Goal: Task Accomplishment & Management: Use online tool/utility

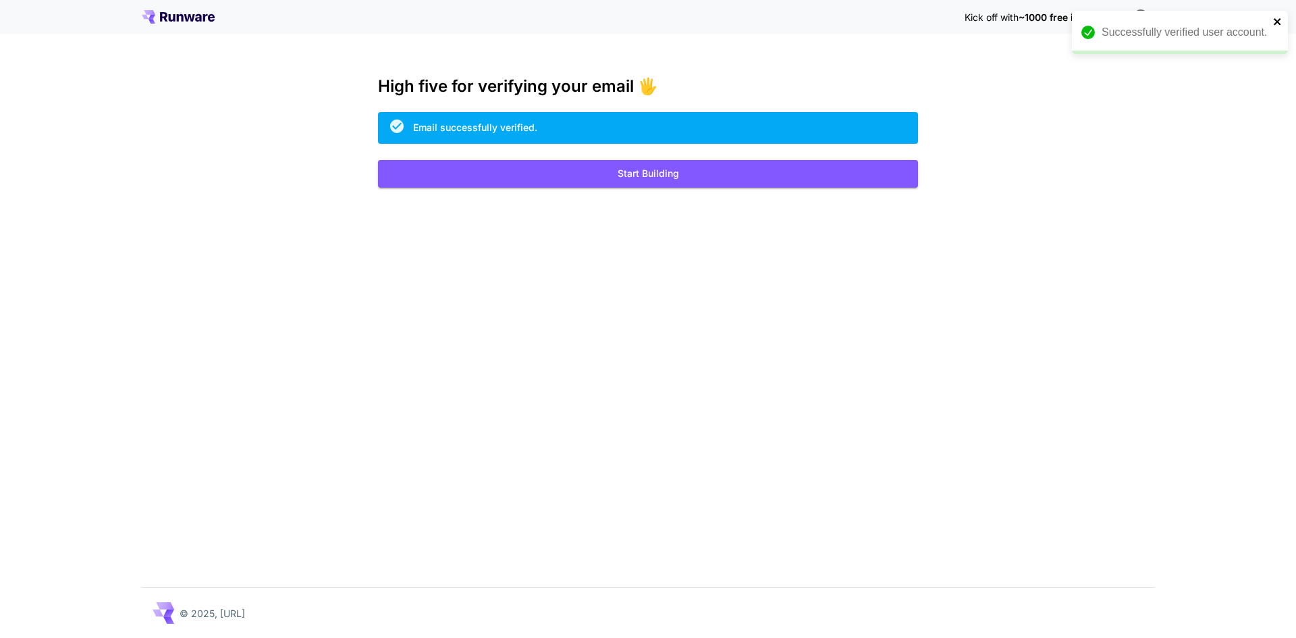
click at [1274, 24] on icon "close" at bounding box center [1276, 21] width 7 height 7
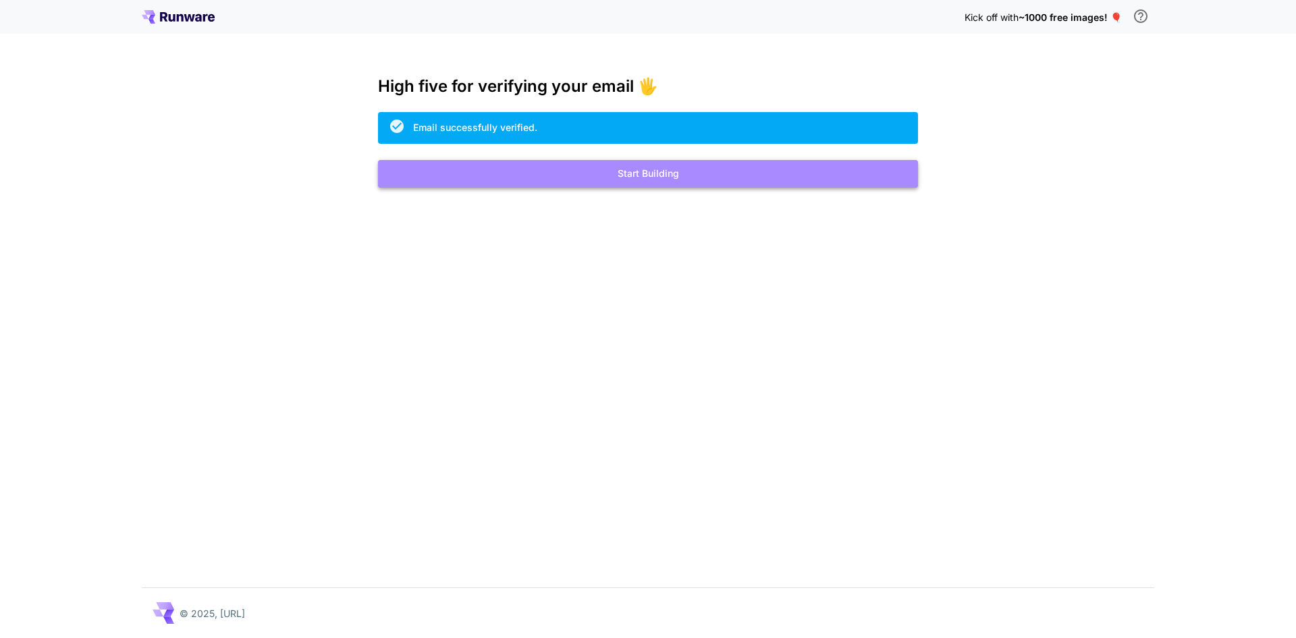
click at [674, 170] on button "Start Building" at bounding box center [648, 174] width 540 height 28
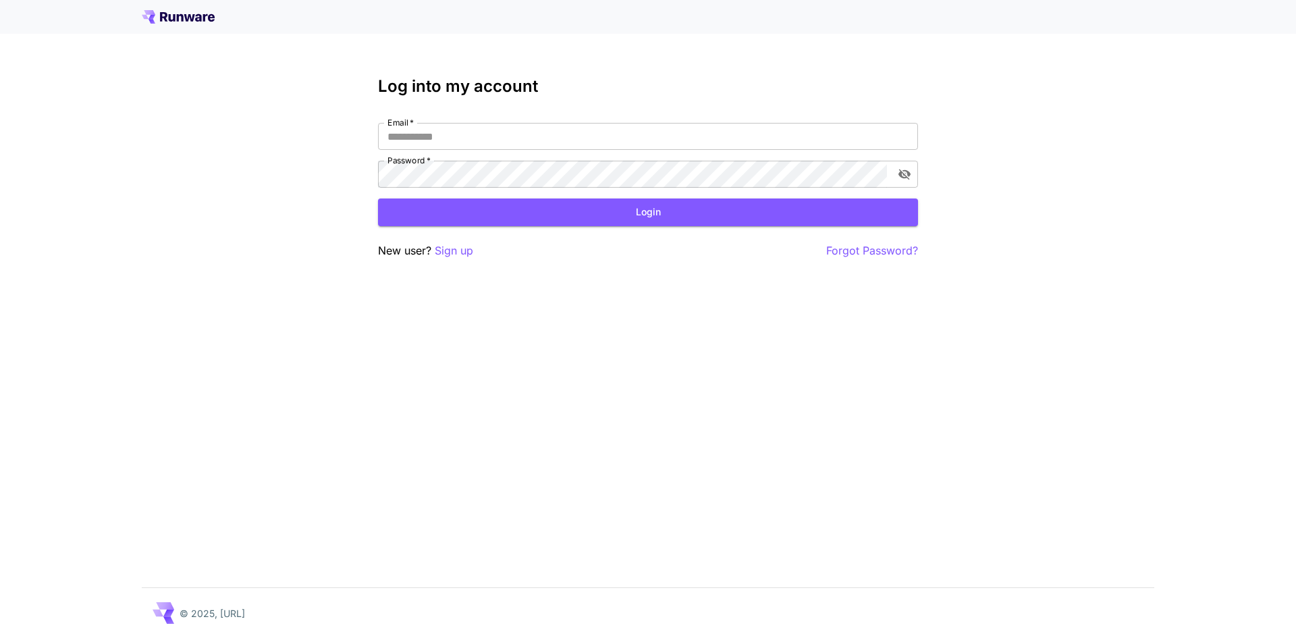
type input "**********"
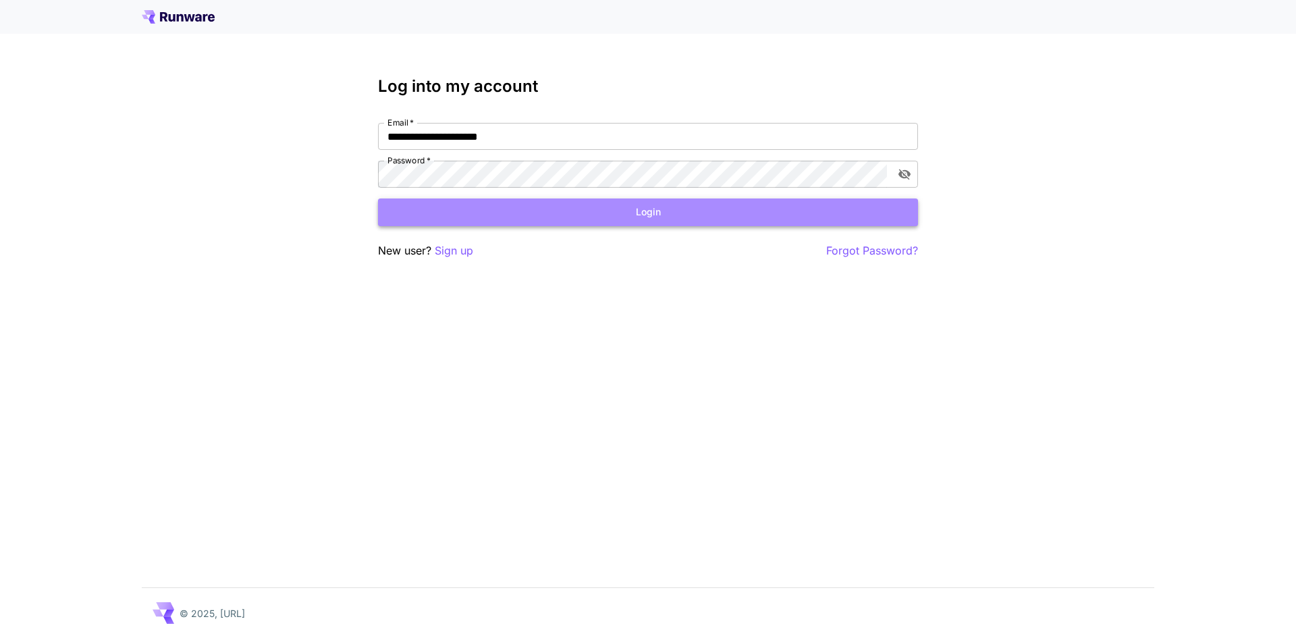
click at [545, 203] on button "Login" at bounding box center [648, 212] width 540 height 28
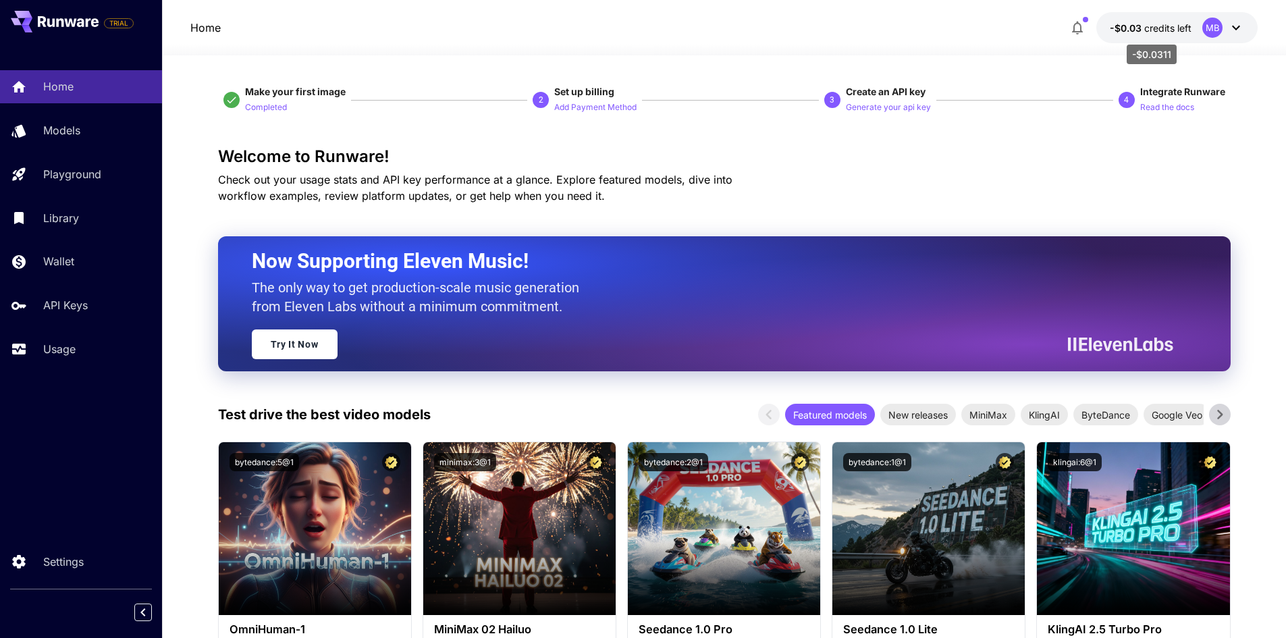
click at [1153, 34] on p "-$0.03 credits left" at bounding box center [1151, 28] width 82 height 14
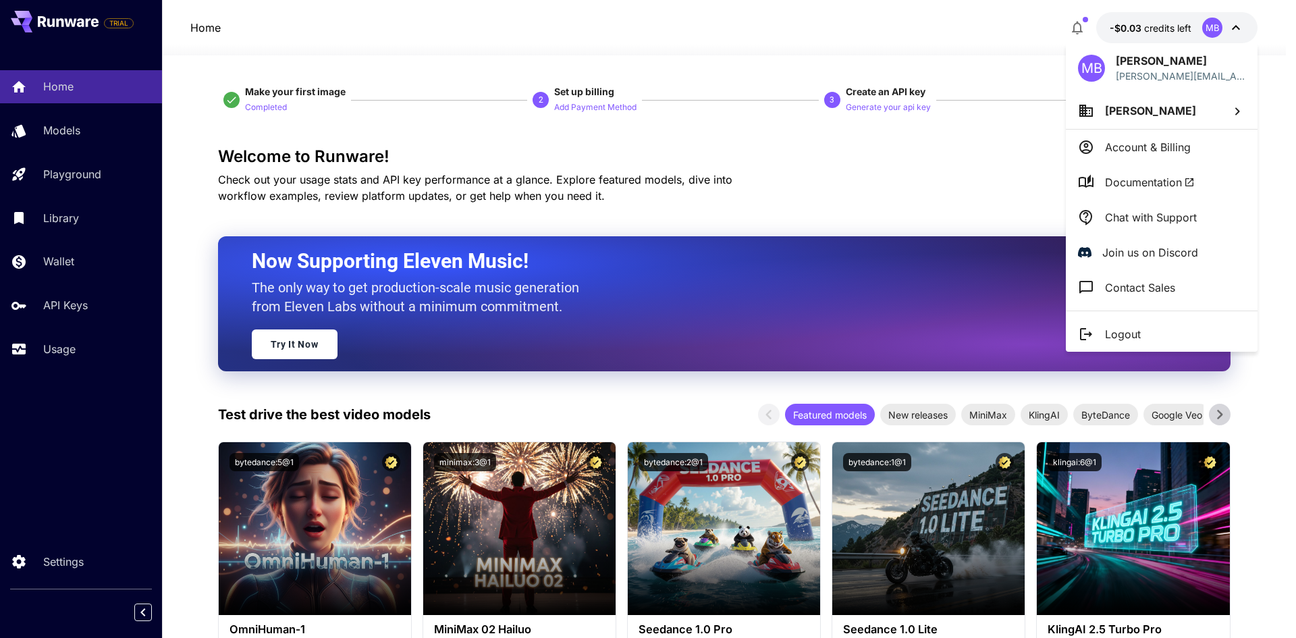
click at [1153, 34] on div at bounding box center [648, 319] width 1296 height 638
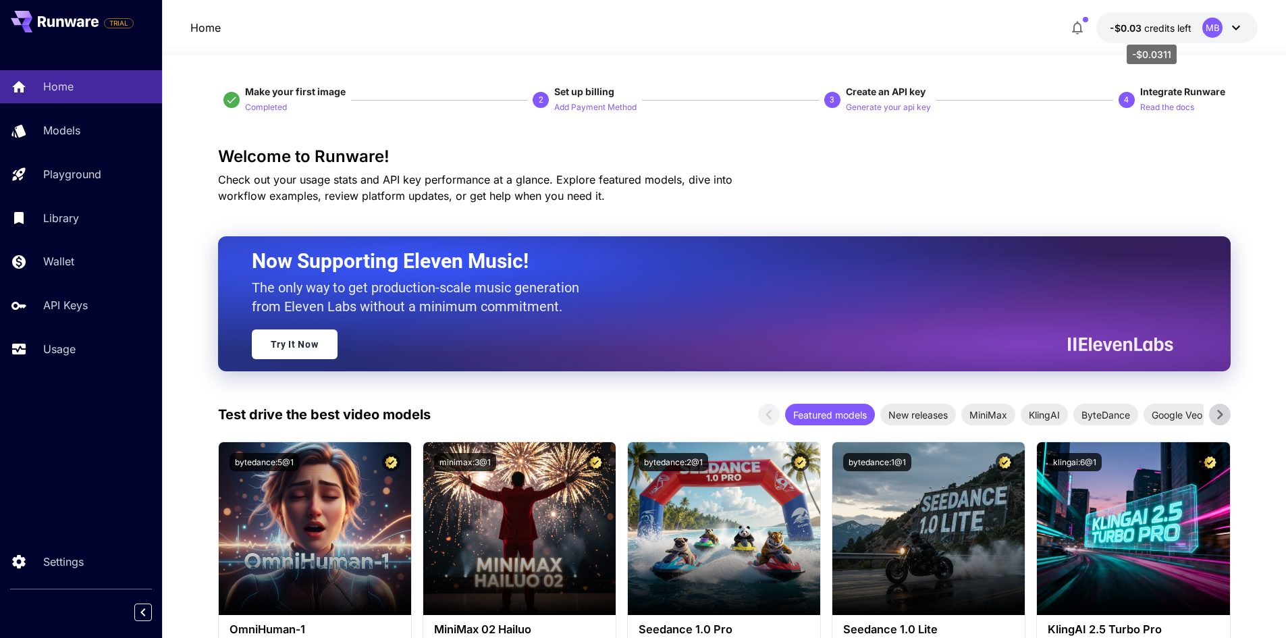
click at [1153, 34] on p "-$0.03 credits left" at bounding box center [1151, 28] width 82 height 14
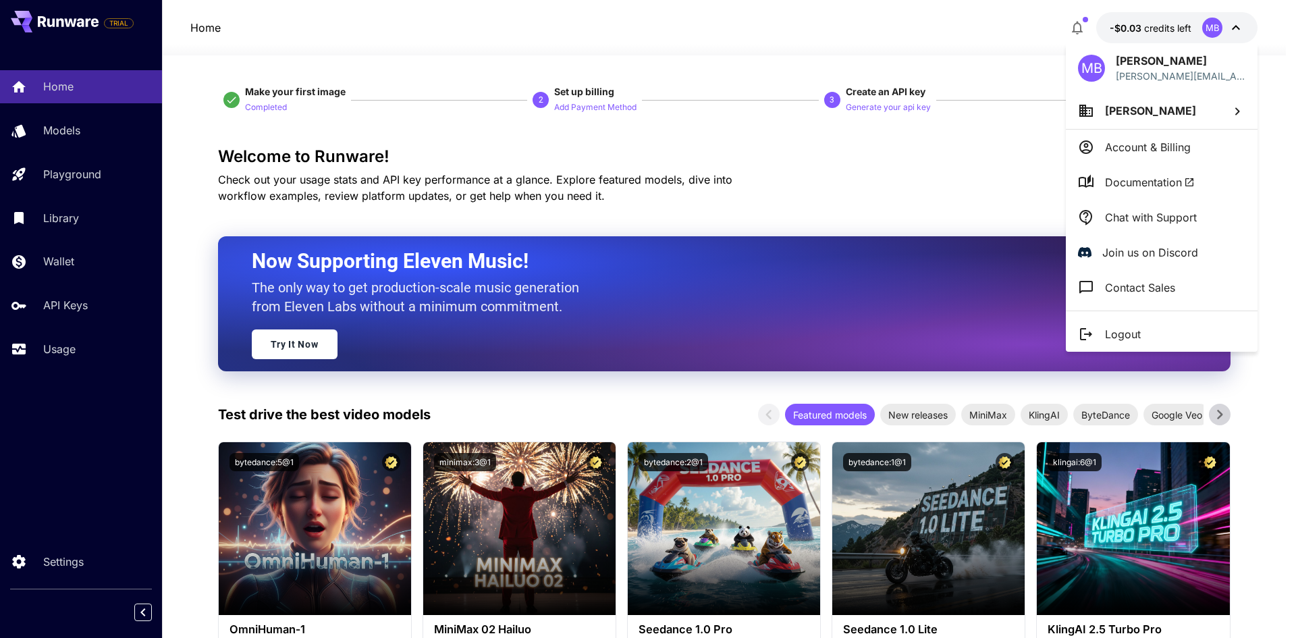
click at [1153, 34] on div at bounding box center [648, 319] width 1296 height 638
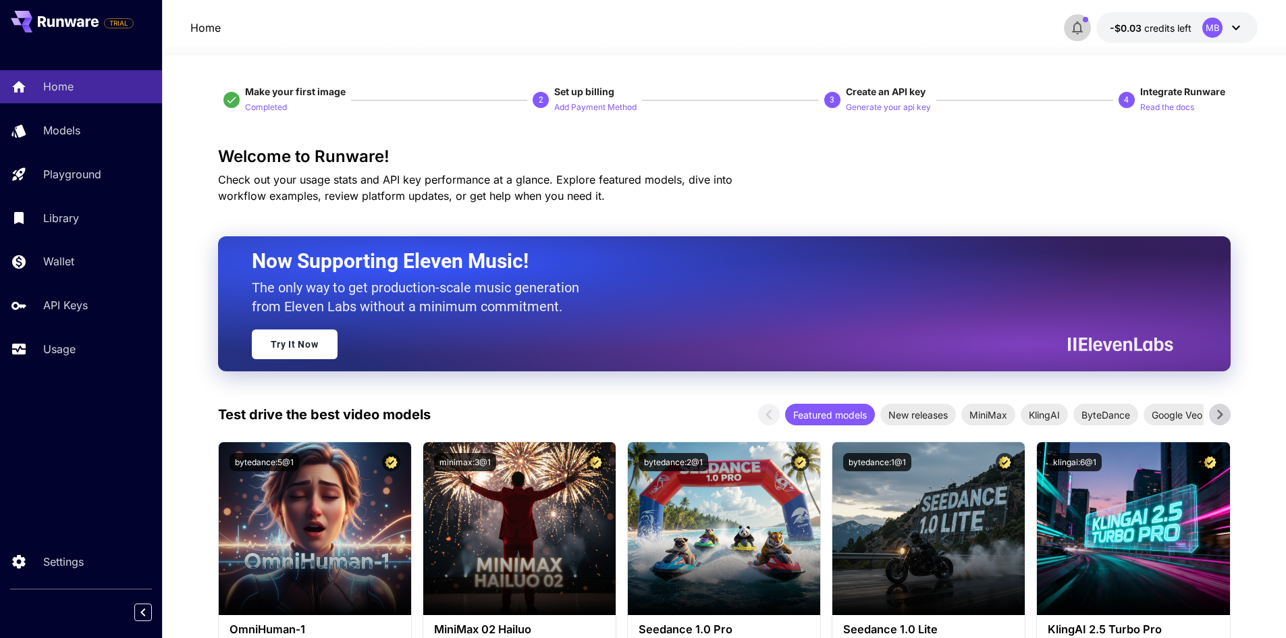
click at [1087, 38] on button "button" at bounding box center [1077, 27] width 27 height 27
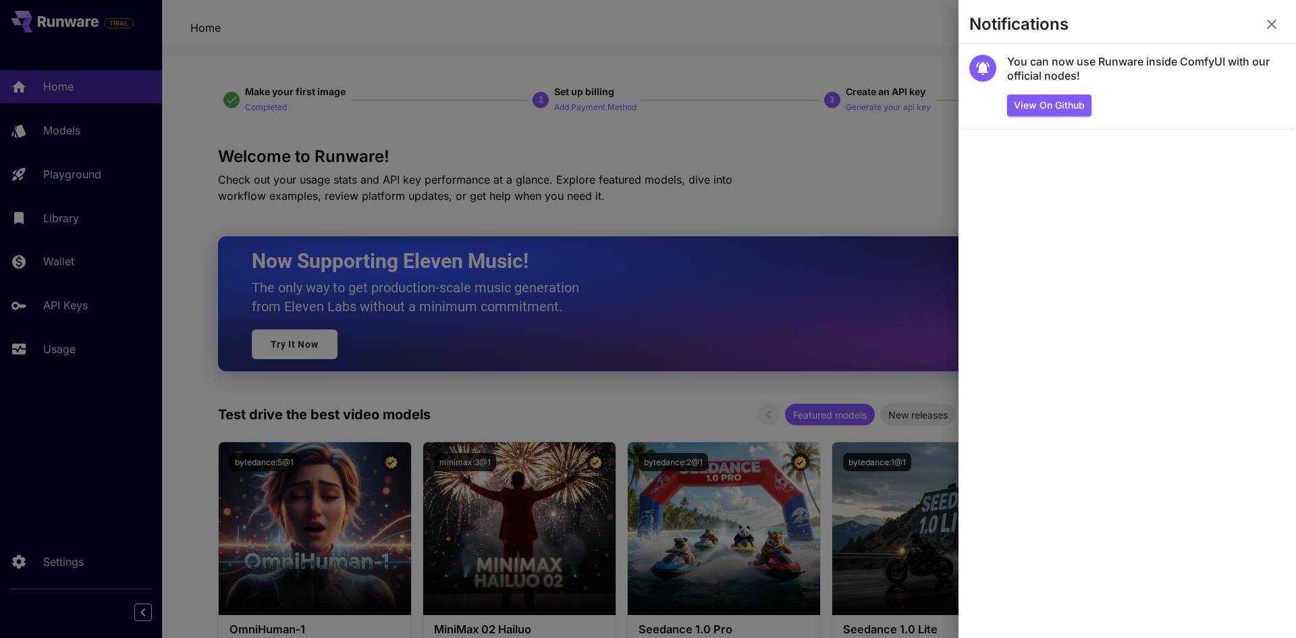
click at [1273, 23] on icon "button" at bounding box center [1271, 24] width 9 height 9
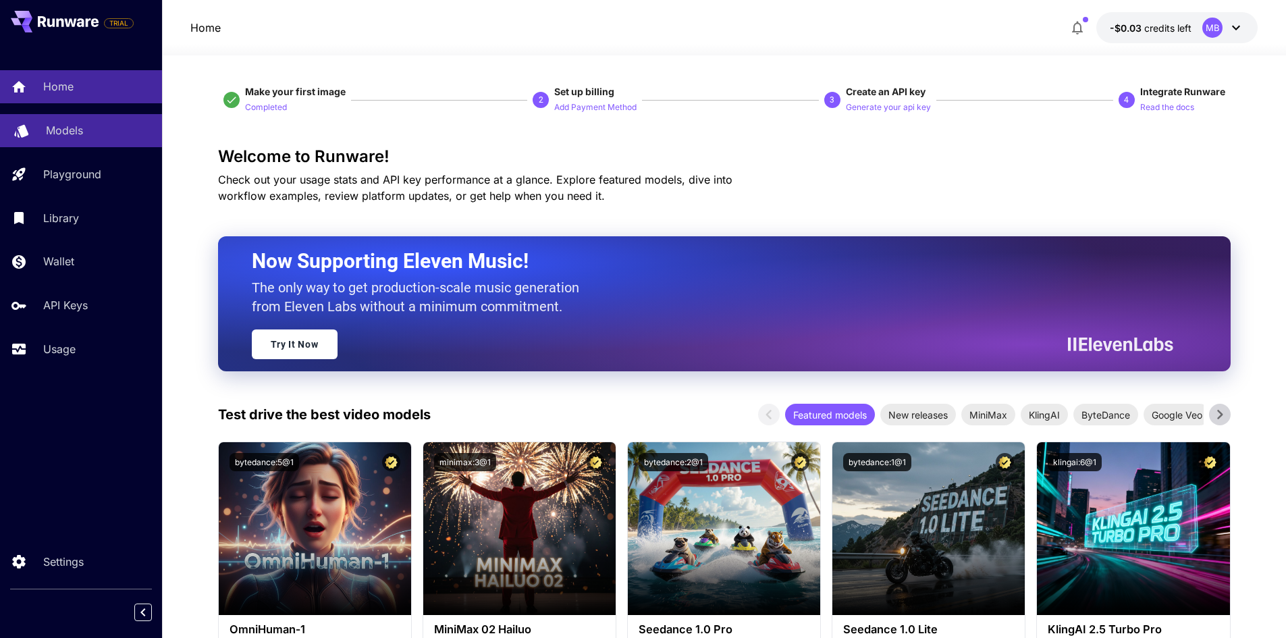
click at [113, 140] on link "Models" at bounding box center [81, 130] width 162 height 33
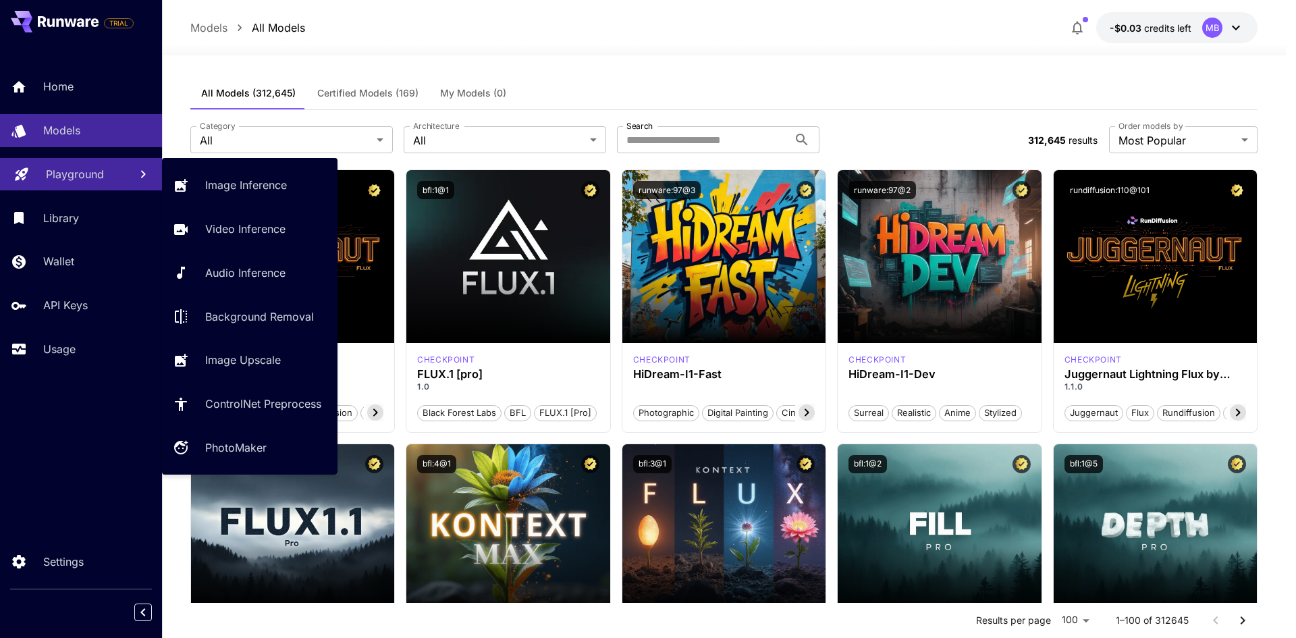
click at [115, 159] on link "Playground" at bounding box center [81, 174] width 162 height 33
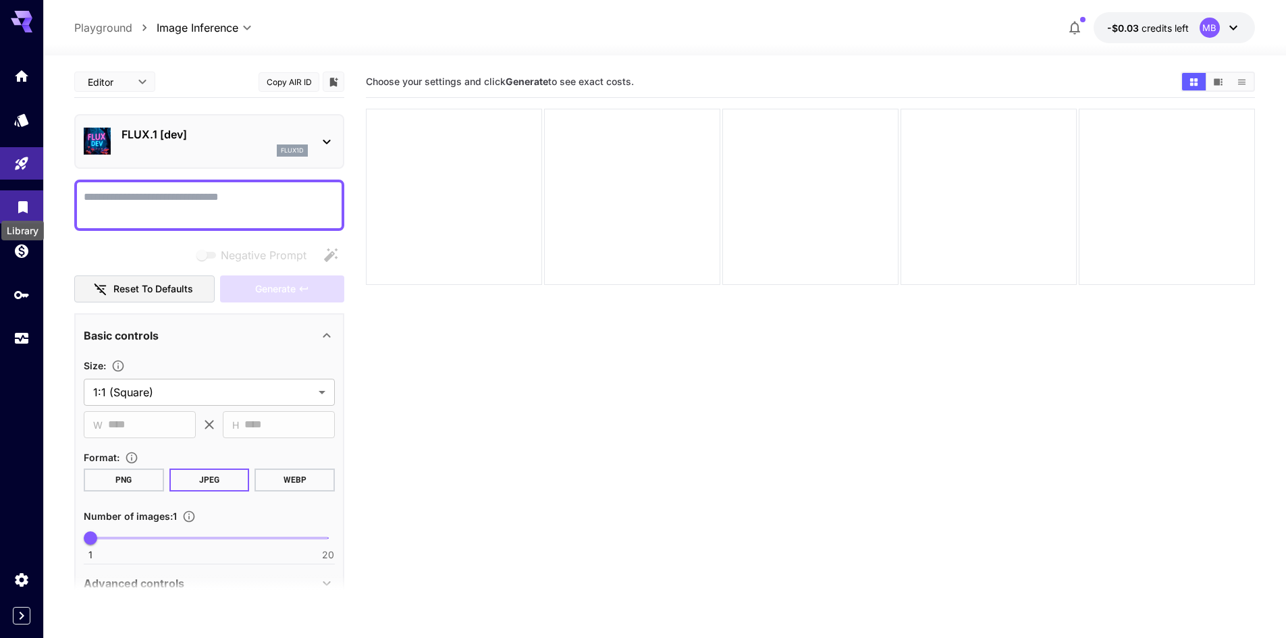
click at [29, 204] on icon "Library" at bounding box center [23, 203] width 16 height 16
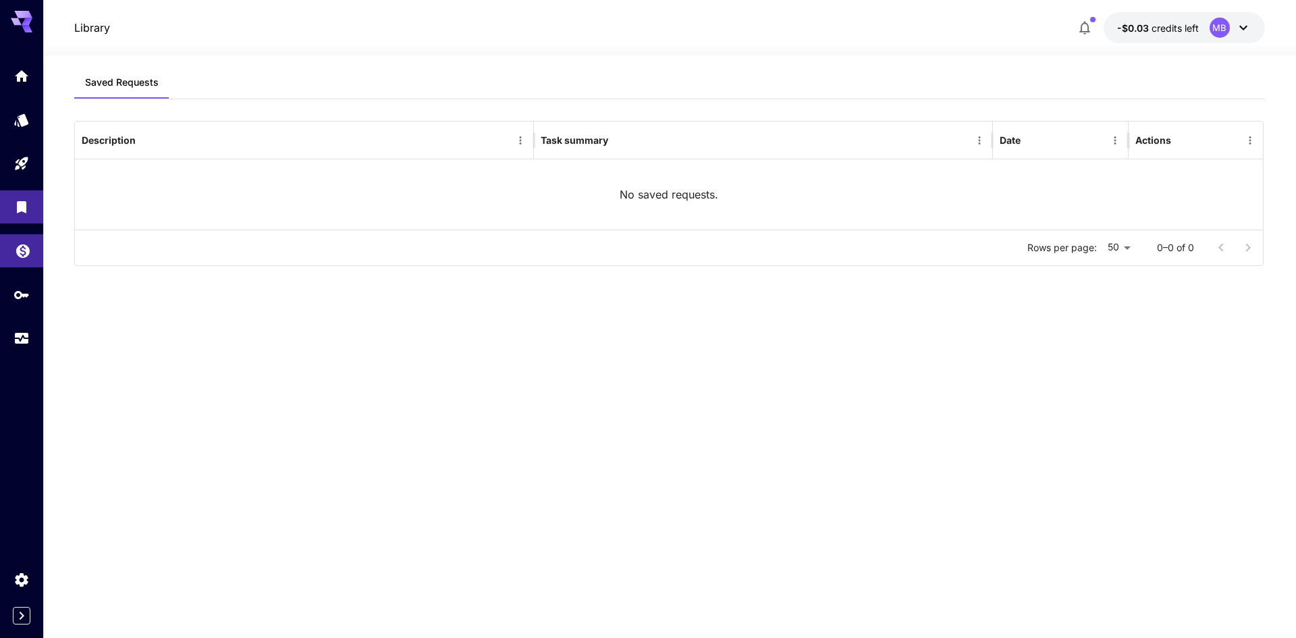
click at [25, 235] on link at bounding box center [21, 250] width 43 height 33
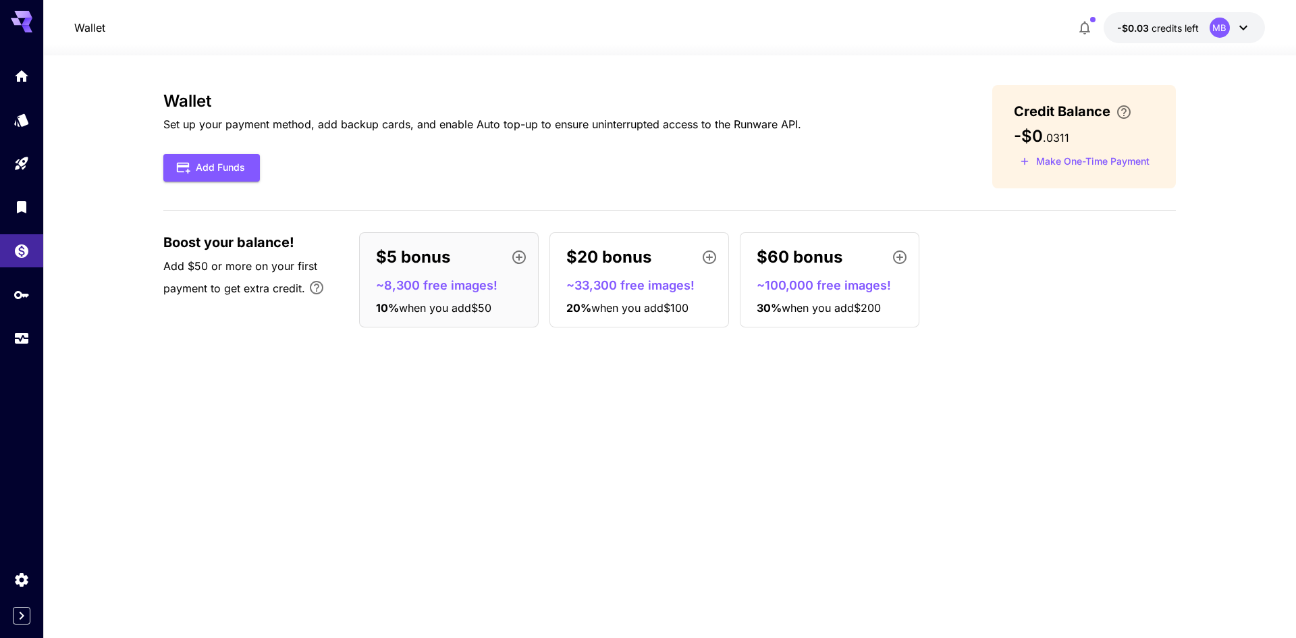
click at [1037, 134] on span "-$0" at bounding box center [1028, 136] width 29 height 20
drag, startPoint x: 1037, startPoint y: 134, endPoint x: 1076, endPoint y: 136, distance: 39.9
click at [1076, 136] on div "-$0 . 0311" at bounding box center [1084, 136] width 140 height 19
drag, startPoint x: 1076, startPoint y: 136, endPoint x: 1039, endPoint y: 137, distance: 37.1
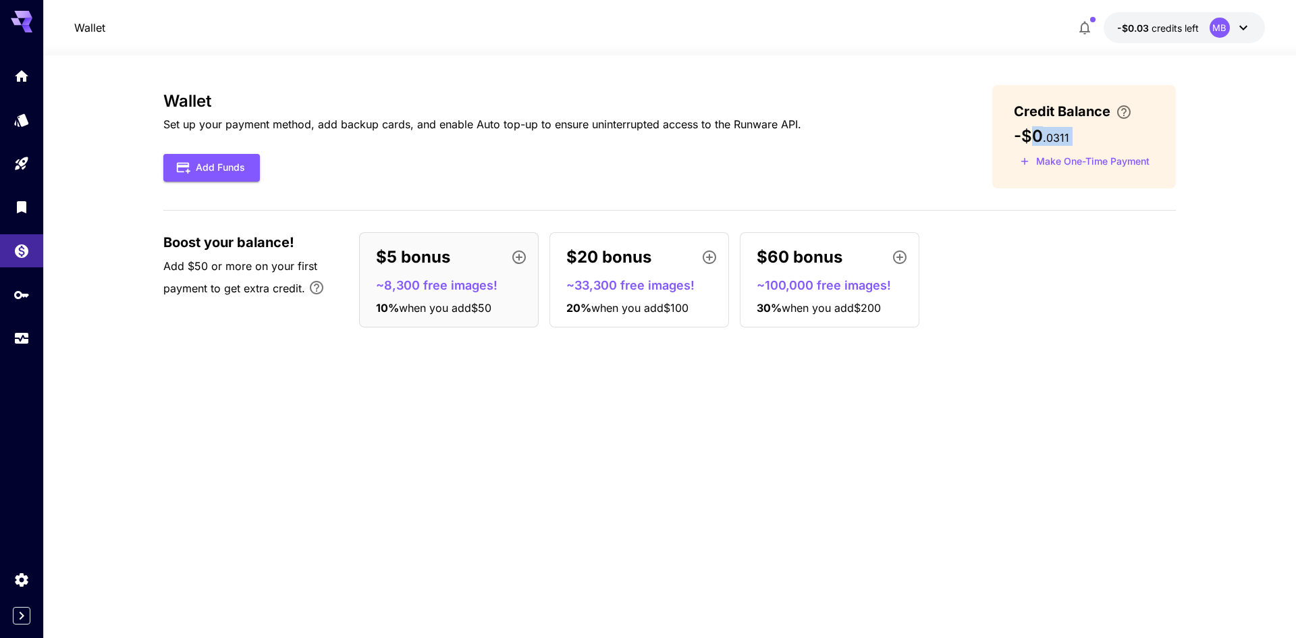
click at [1039, 137] on span "-$0" at bounding box center [1028, 136] width 29 height 20
drag, startPoint x: 1020, startPoint y: 132, endPoint x: 1085, endPoint y: 136, distance: 64.9
click at [1085, 136] on div "-$0 . 0311" at bounding box center [1084, 136] width 140 height 19
drag, startPoint x: 385, startPoint y: 287, endPoint x: 468, endPoint y: 287, distance: 82.3
click at [468, 287] on p "~8,300 free images!" at bounding box center [454, 285] width 157 height 18
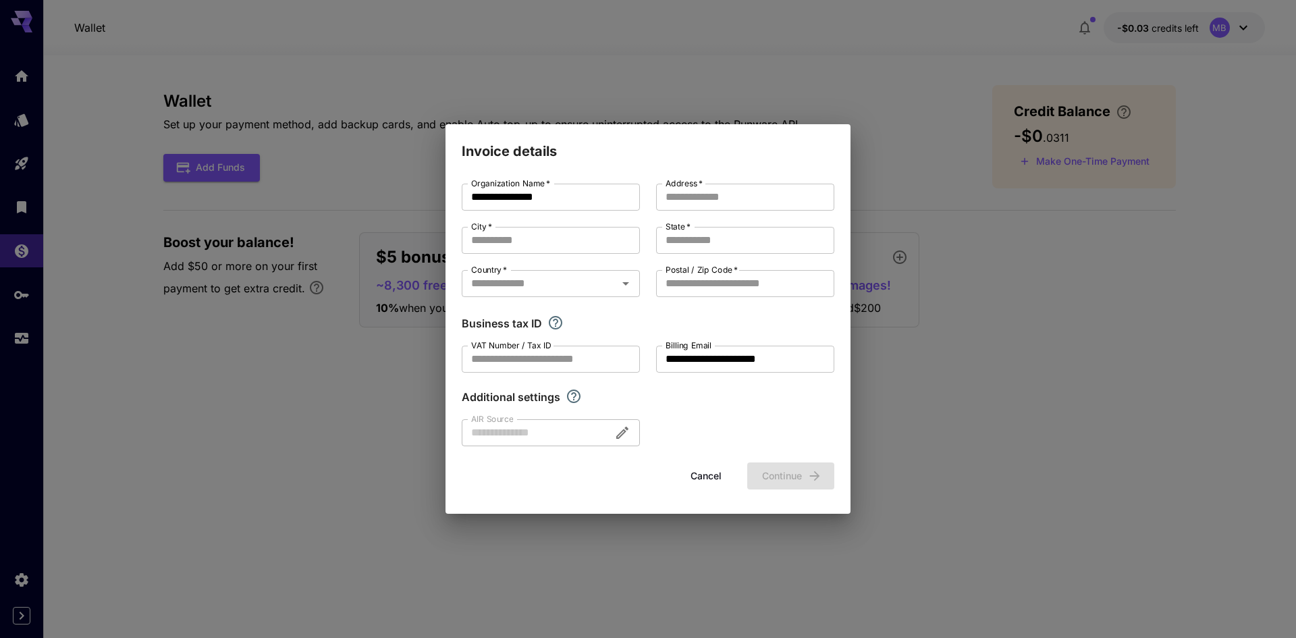
click at [401, 371] on div "**********" at bounding box center [648, 319] width 1296 height 638
click at [703, 485] on button "Cancel" at bounding box center [706, 476] width 61 height 28
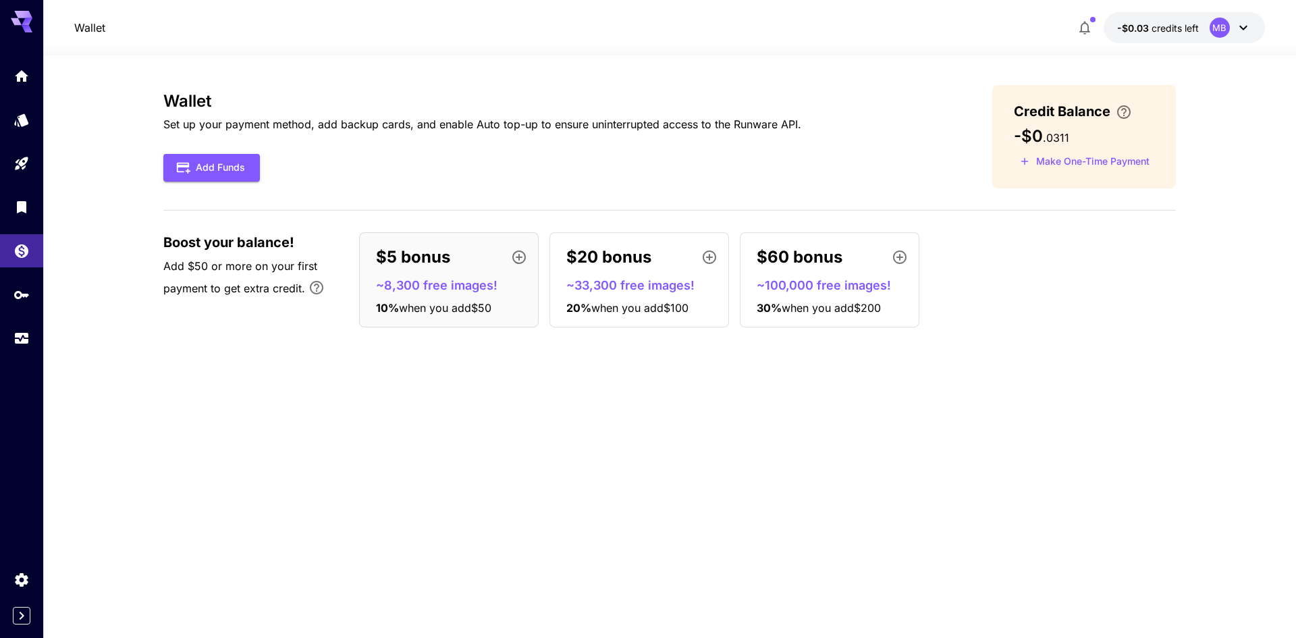
drag, startPoint x: 420, startPoint y: 398, endPoint x: 402, endPoint y: 363, distance: 39.3
click at [34, 217] on link at bounding box center [21, 206] width 43 height 33
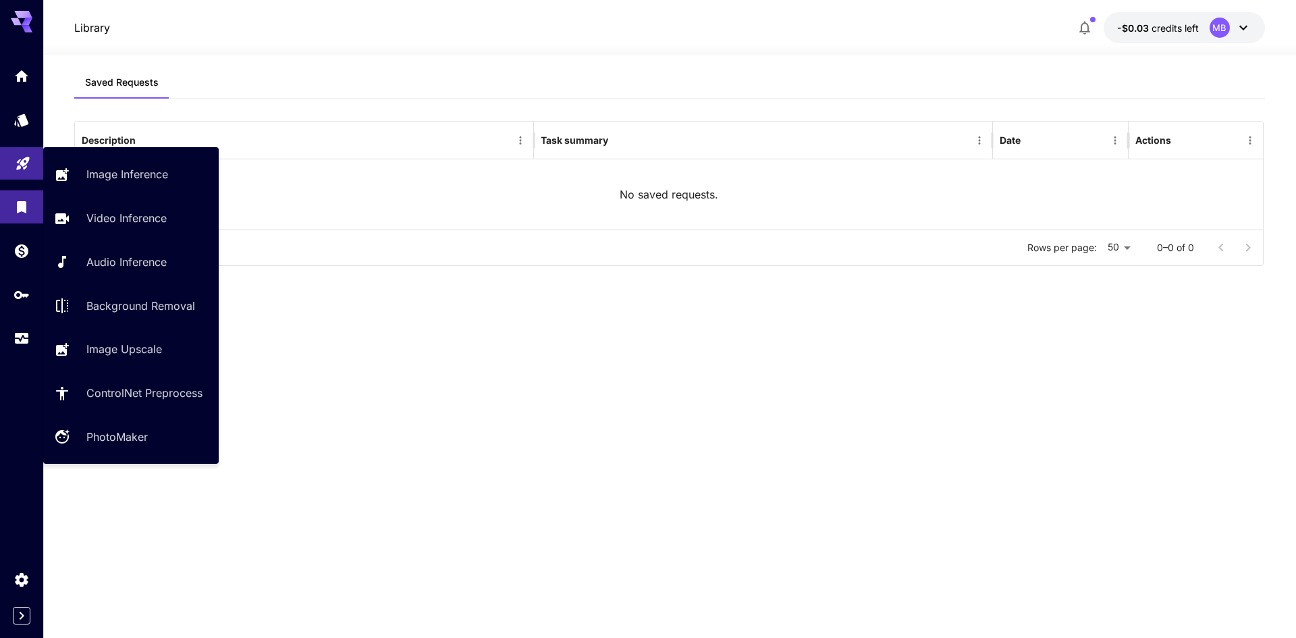
click at [33, 163] on link at bounding box center [21, 163] width 43 height 33
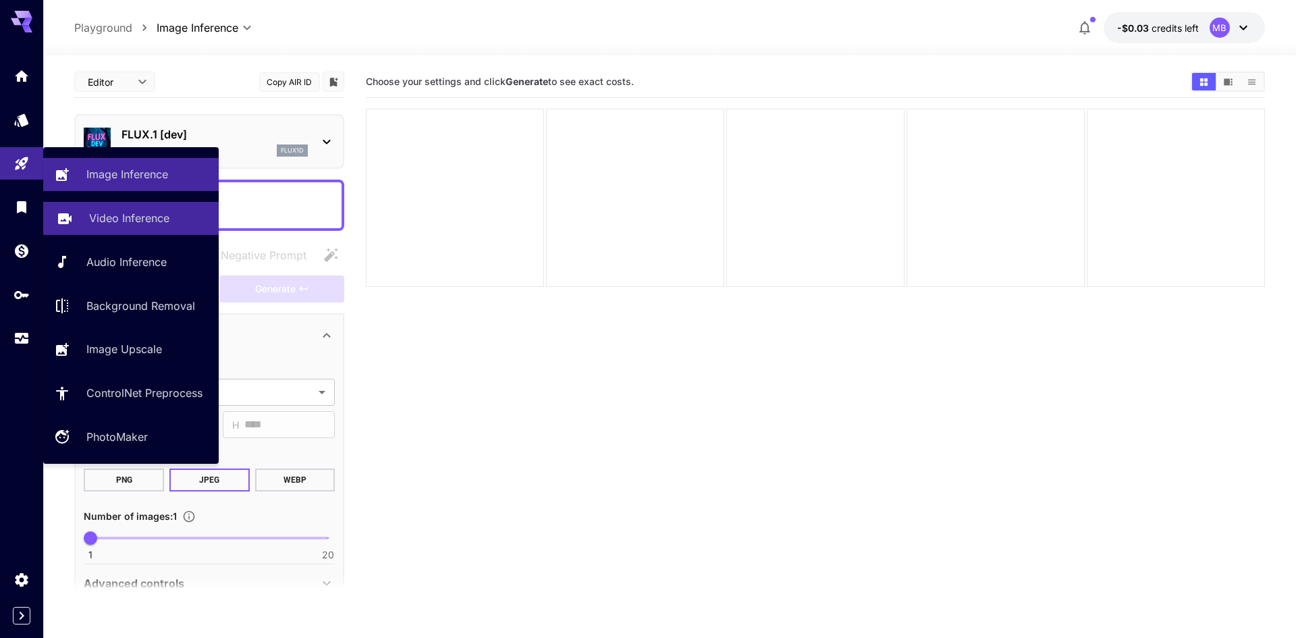
click at [115, 219] on p "Video Inference" at bounding box center [129, 218] width 80 height 16
type input "**********"
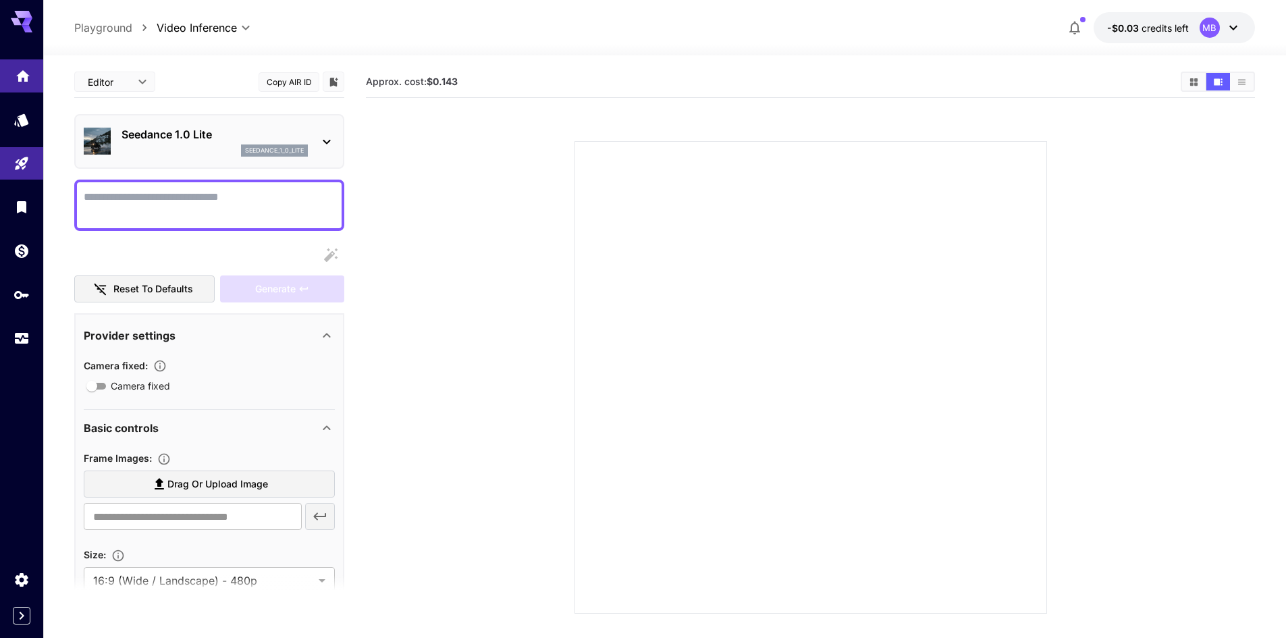
click at [39, 74] on link at bounding box center [21, 75] width 43 height 33
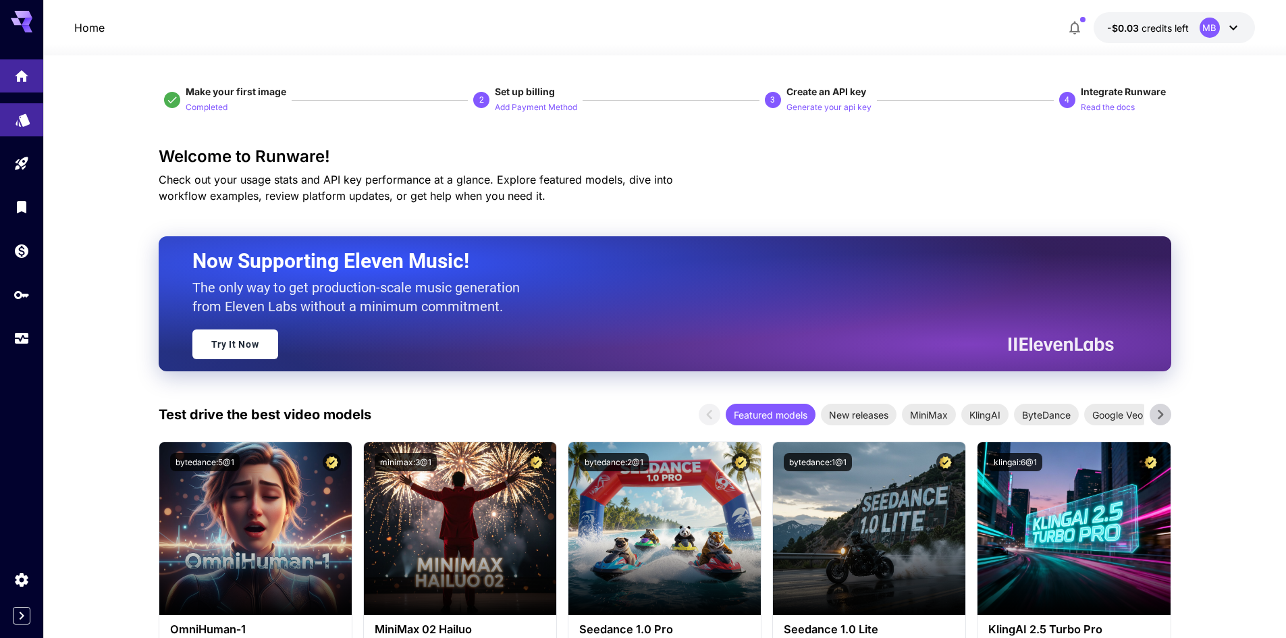
click at [26, 124] on icon "Models" at bounding box center [23, 117] width 16 height 16
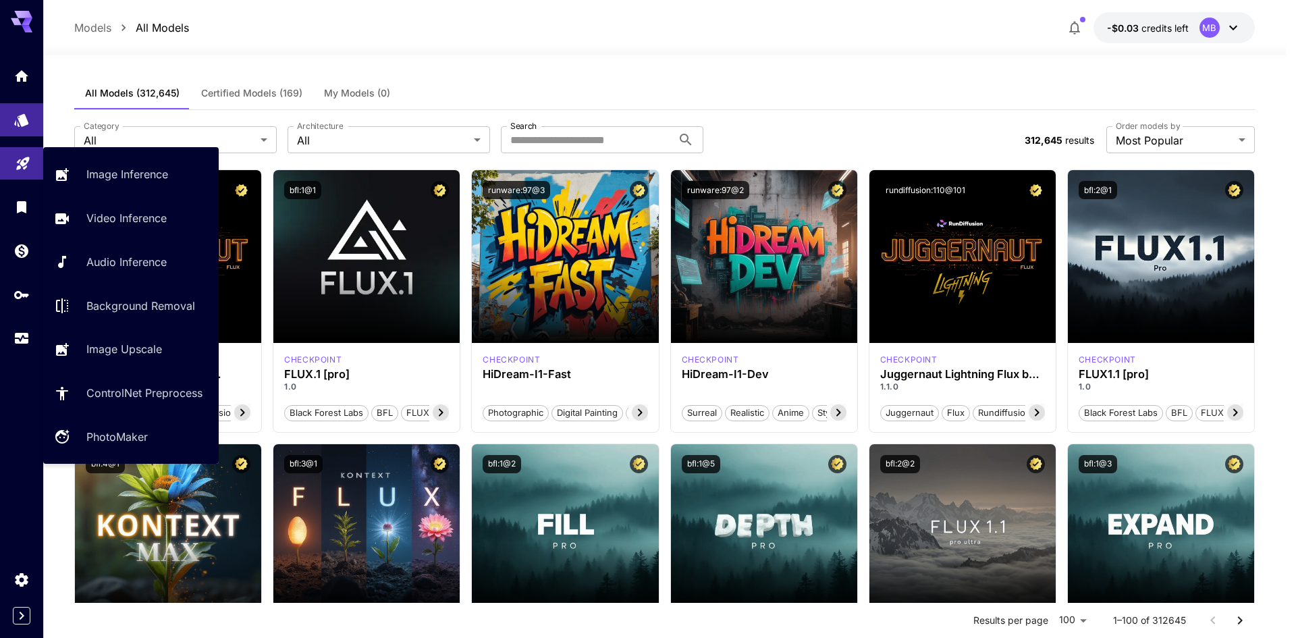
click at [29, 169] on link at bounding box center [21, 163] width 43 height 33
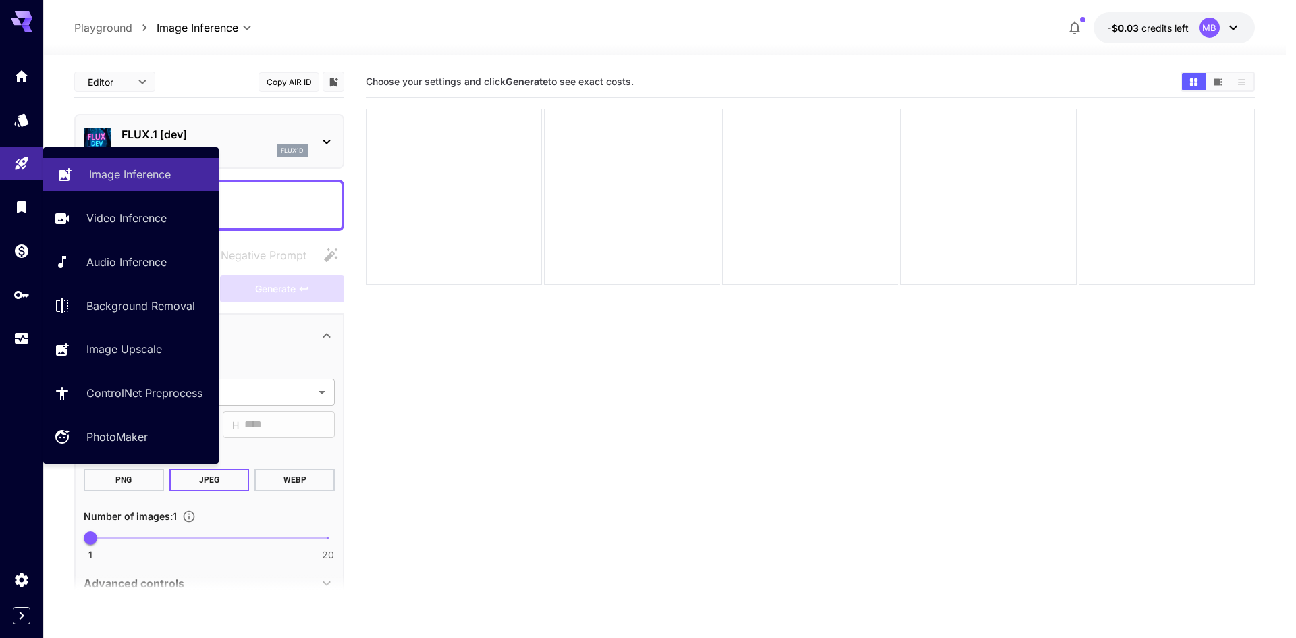
click at [85, 168] on link "Image Inference" at bounding box center [130, 174] width 175 height 33
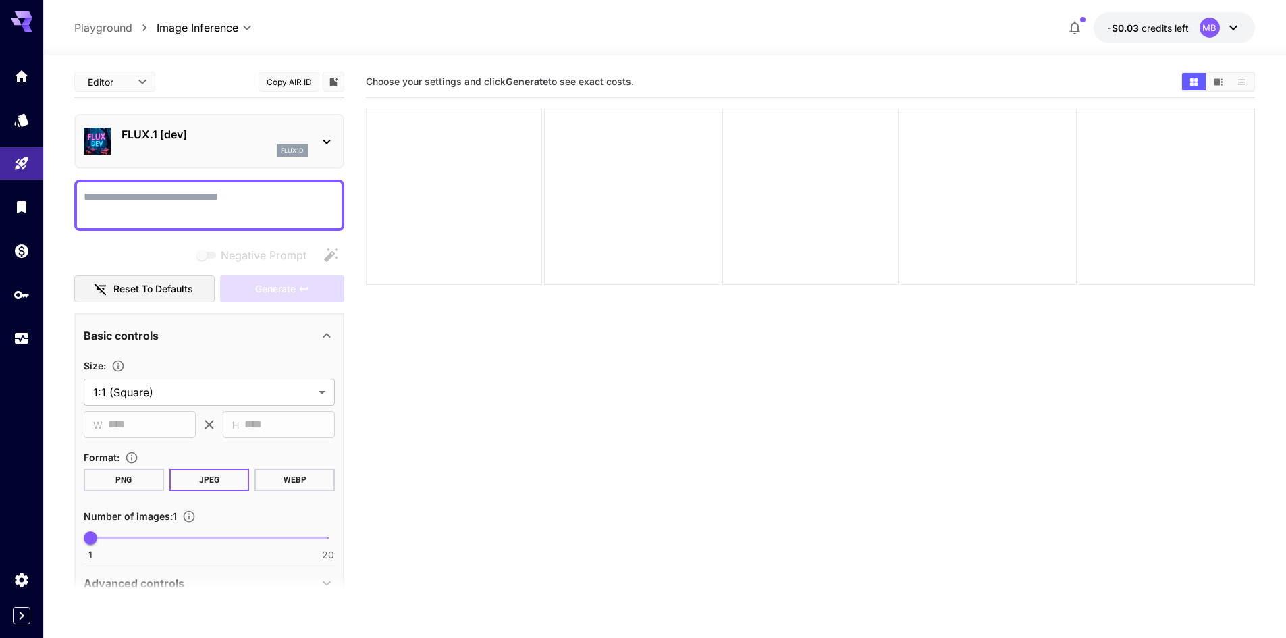
click at [449, 184] on div at bounding box center [454, 197] width 176 height 176
click at [641, 172] on div at bounding box center [632, 197] width 176 height 176
click at [888, 163] on div at bounding box center [810, 197] width 176 height 176
click at [1043, 200] on div at bounding box center [988, 197] width 176 height 176
click at [1230, 215] on div at bounding box center [1166, 197] width 176 height 176
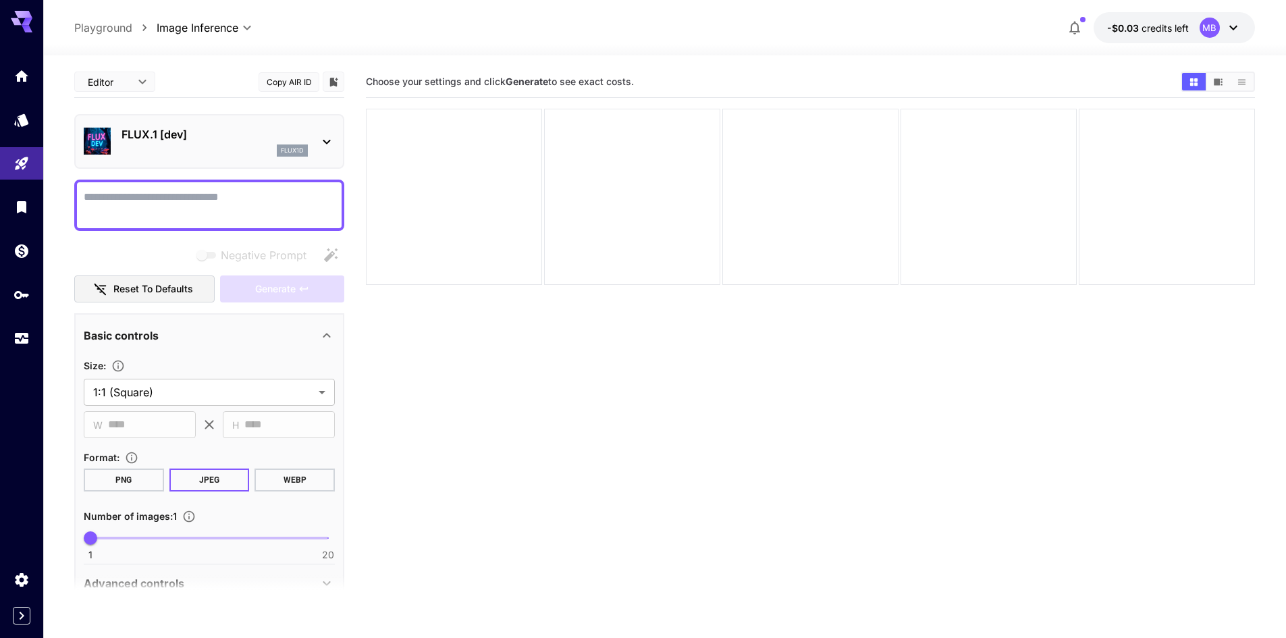
click at [1217, 63] on div "**********" at bounding box center [664, 399] width 1180 height 689
click at [1215, 88] on button "Show media in video view" at bounding box center [1218, 82] width 24 height 18
click at [1193, 87] on button "Show media in grid view" at bounding box center [1194, 82] width 24 height 18
click at [176, 153] on div "flux1d" at bounding box center [214, 150] width 186 height 12
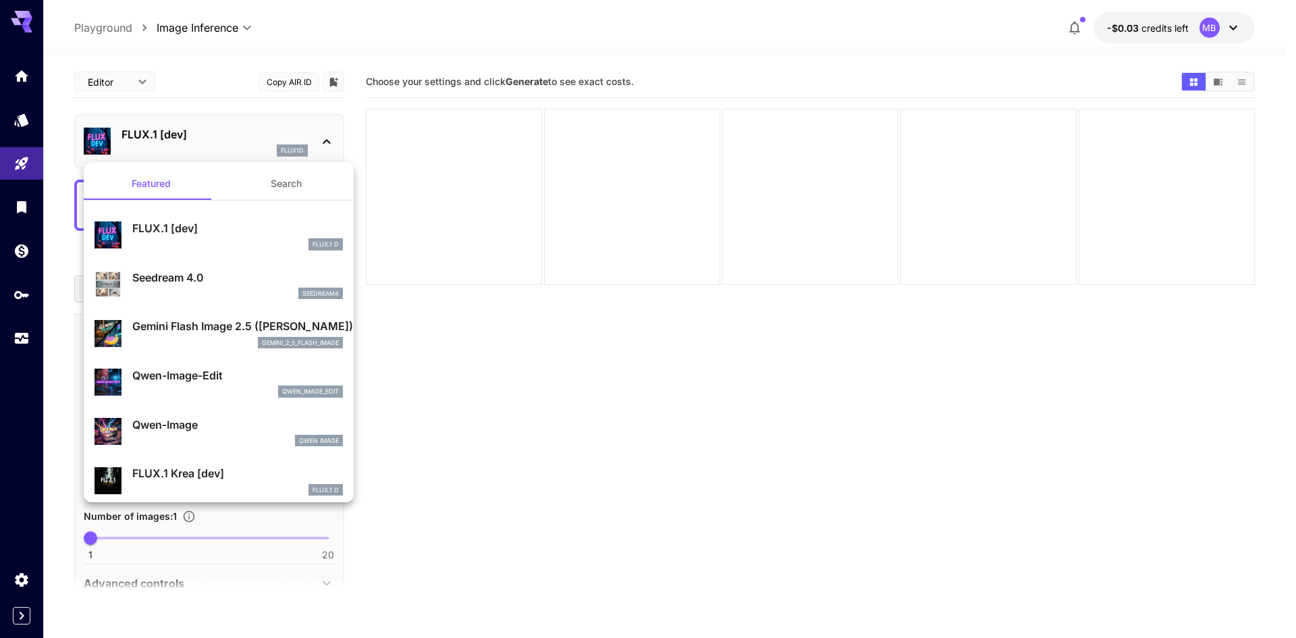
click at [231, 146] on div at bounding box center [648, 319] width 1296 height 638
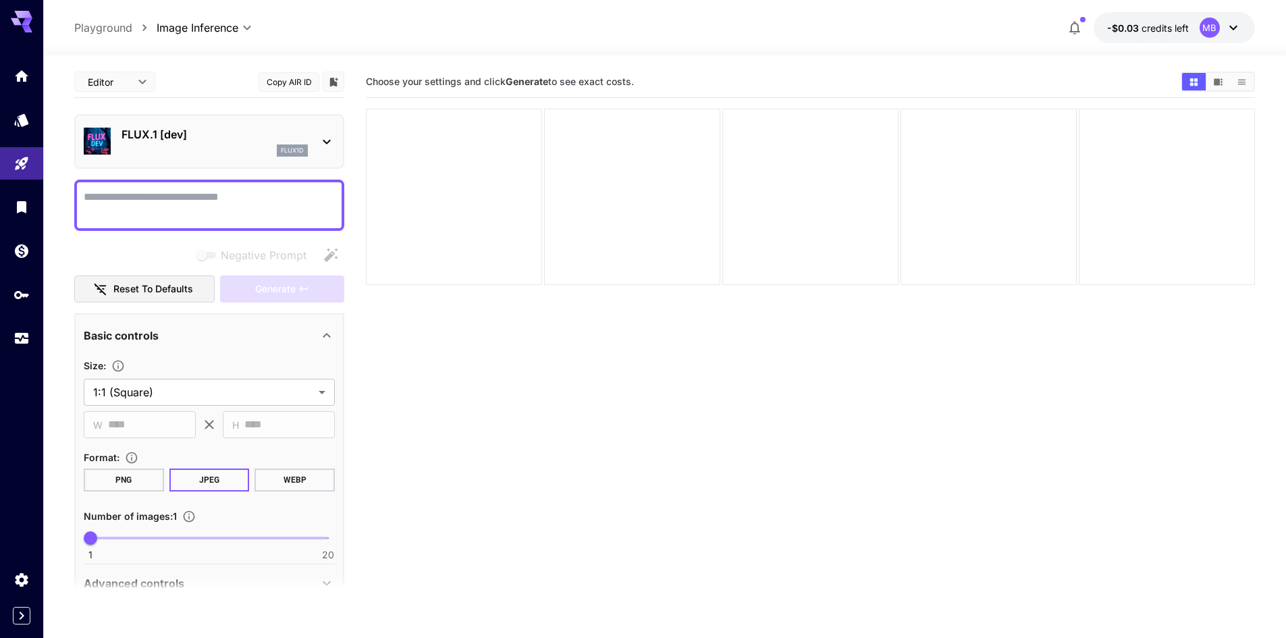
click at [173, 201] on textarea "Negative Prompt" at bounding box center [209, 205] width 251 height 32
paste textarea "**********"
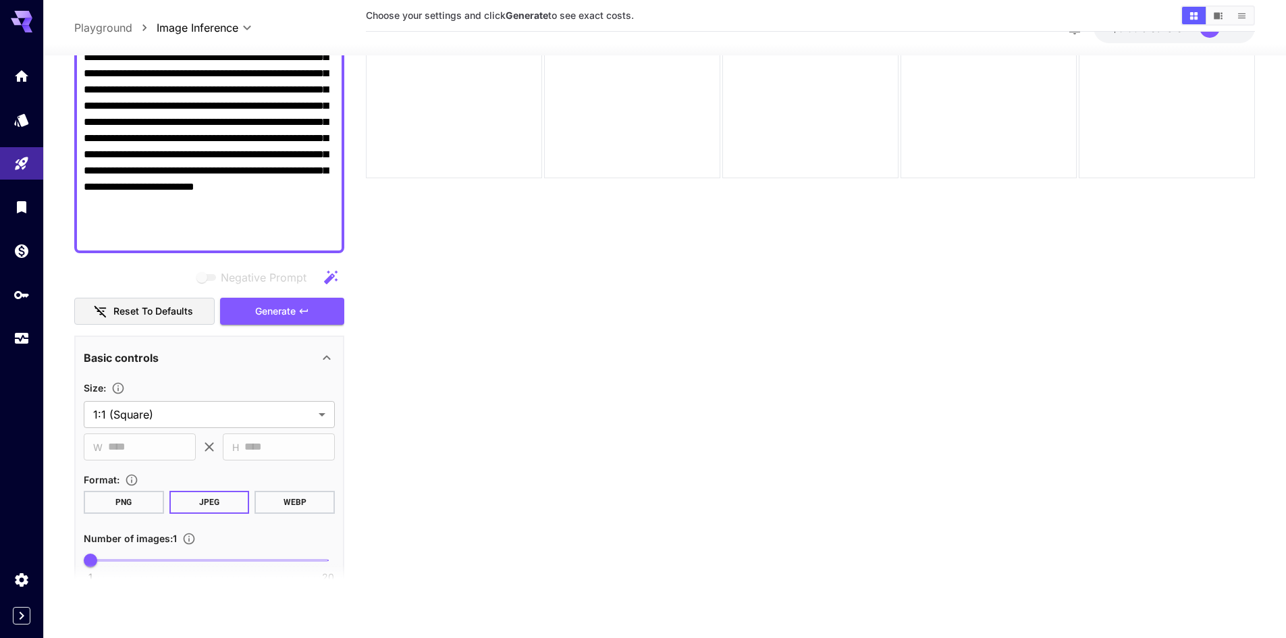
scroll to position [270, 0]
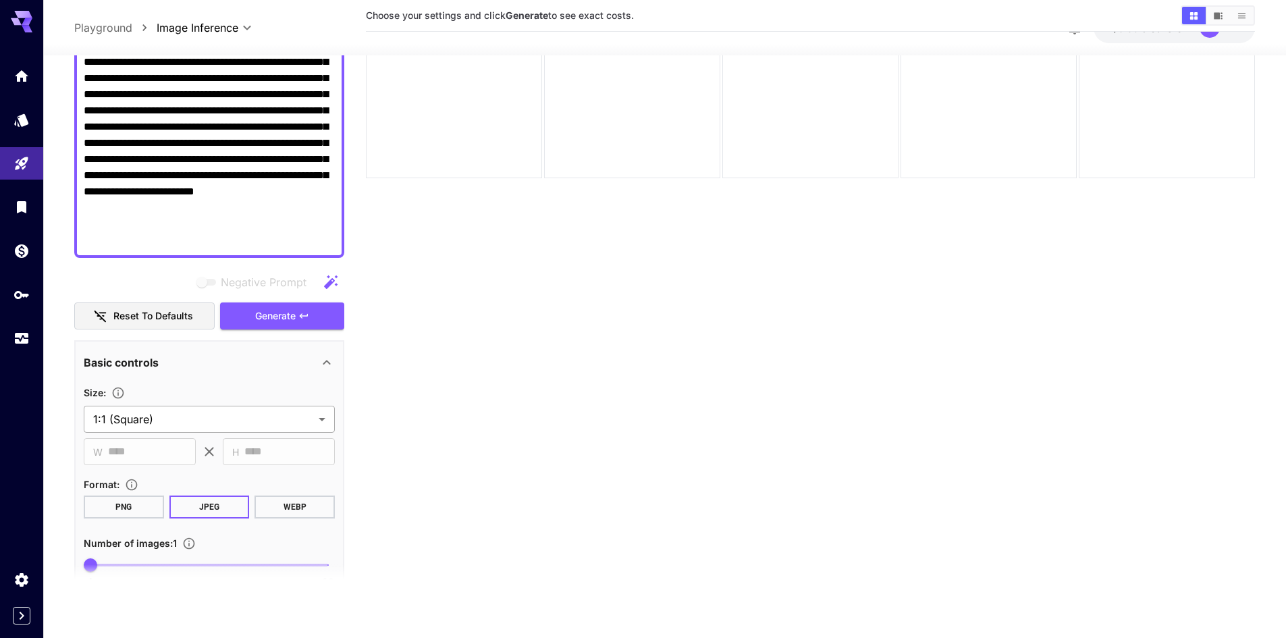
type textarea "**********"
click at [187, 424] on body "**********" at bounding box center [643, 265] width 1286 height 744
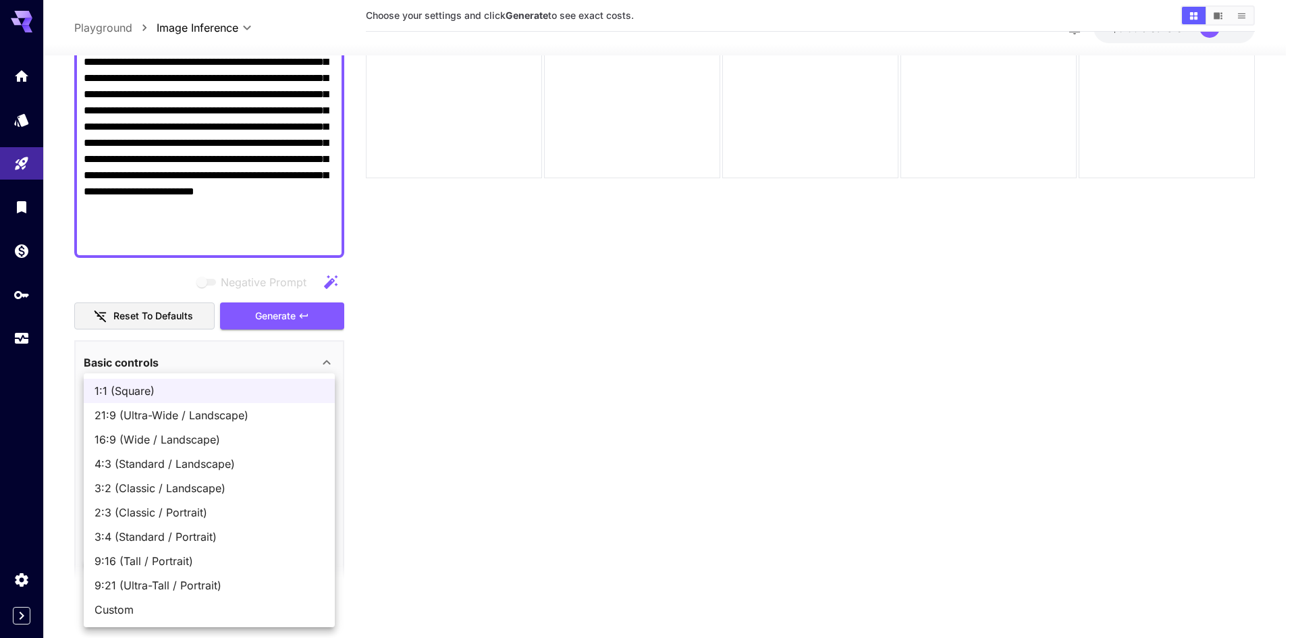
click at [447, 418] on div at bounding box center [648, 319] width 1296 height 638
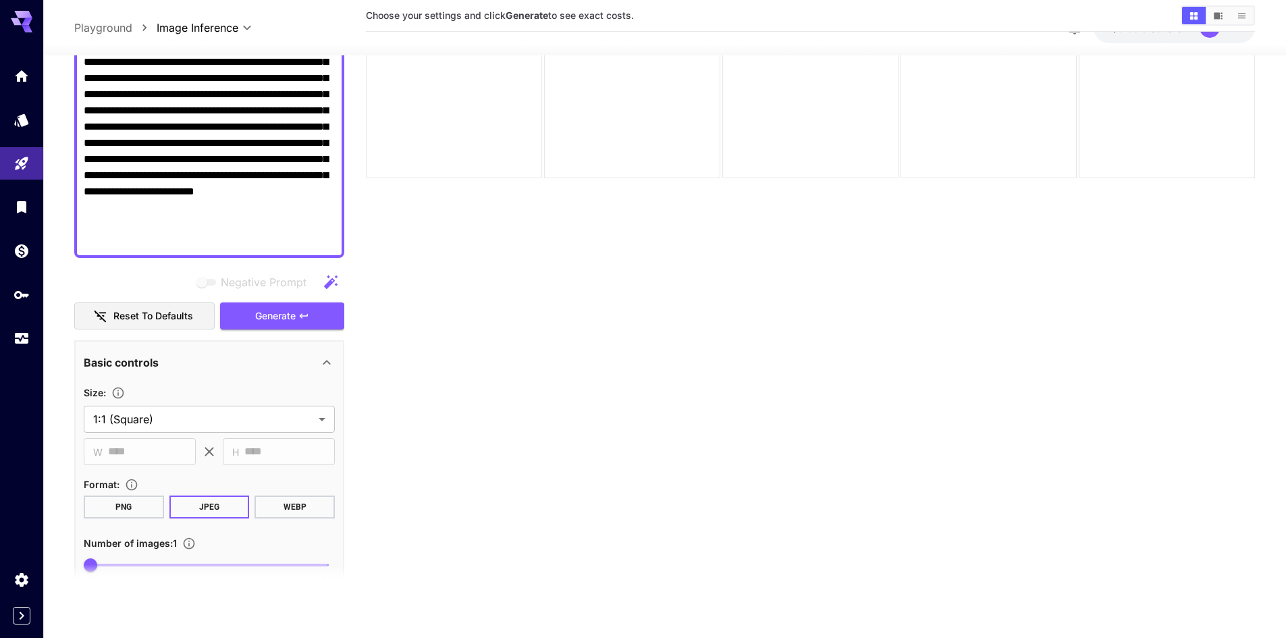
drag, startPoint x: 161, startPoint y: 240, endPoint x: 146, endPoint y: 237, distance: 15.8
click at [146, 237] on textarea "Negative Prompt" at bounding box center [209, 78] width 251 height 340
click at [140, 418] on body "**********" at bounding box center [643, 265] width 1286 height 744
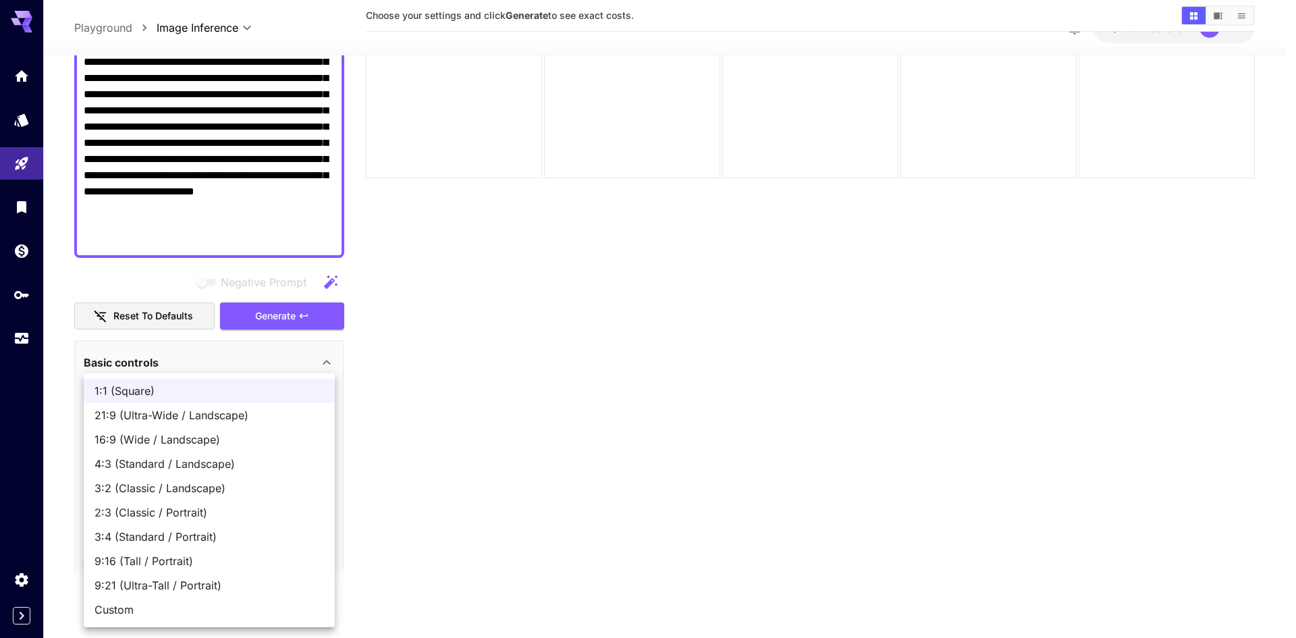
click at [174, 445] on span "16:9 (Wide / Landscape)" at bounding box center [208, 439] width 229 height 16
type input "**********"
type input "****"
type input "***"
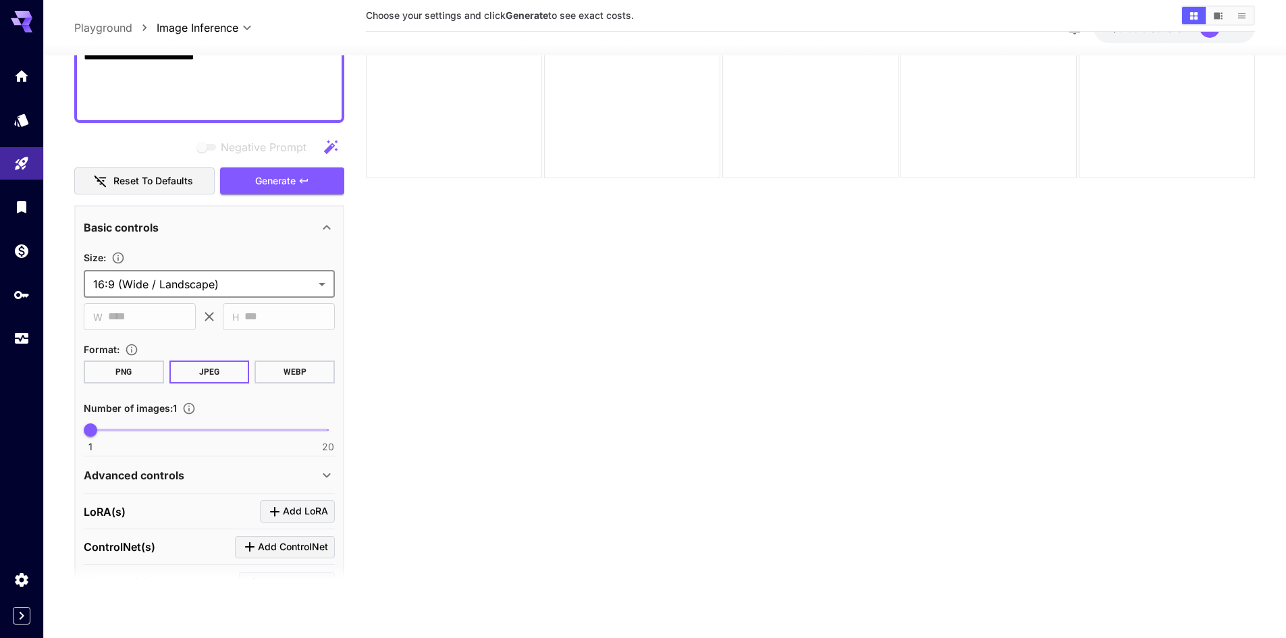
click at [180, 476] on p "Advanced controls" at bounding box center [134, 474] width 101 height 16
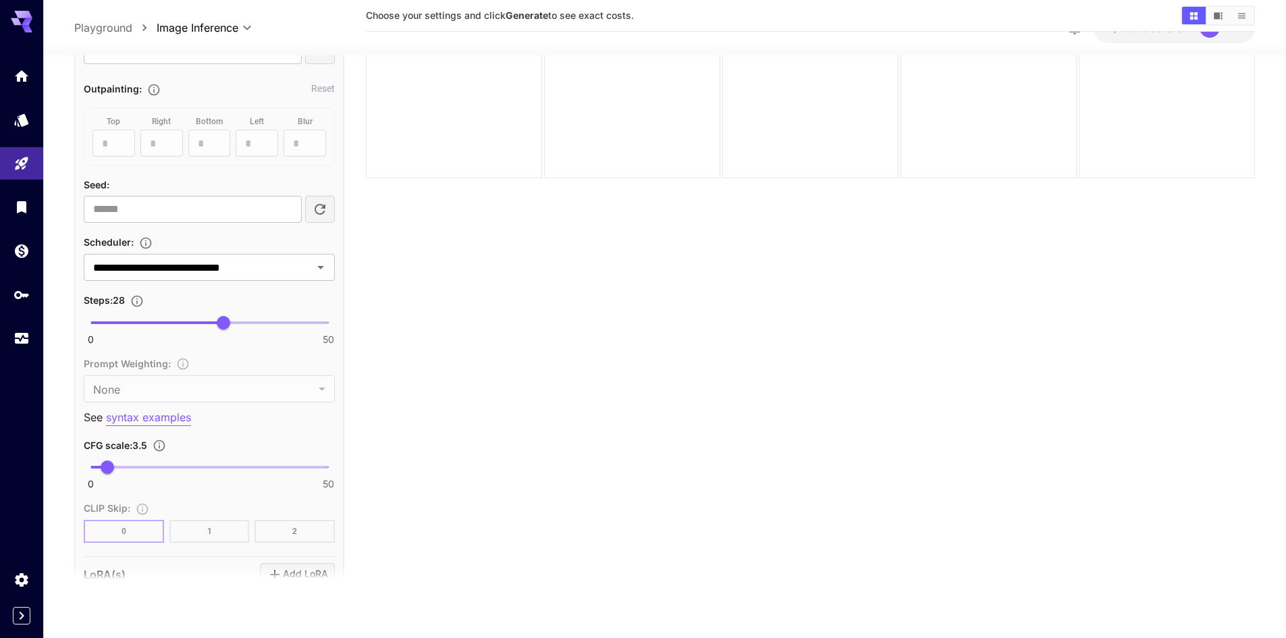
scroll to position [1012, 0]
type input "*"
type input "*******"
drag, startPoint x: 223, startPoint y: 316, endPoint x: 28, endPoint y: 327, distance: 195.3
click at [28, 327] on div "**********" at bounding box center [643, 265] width 1286 height 744
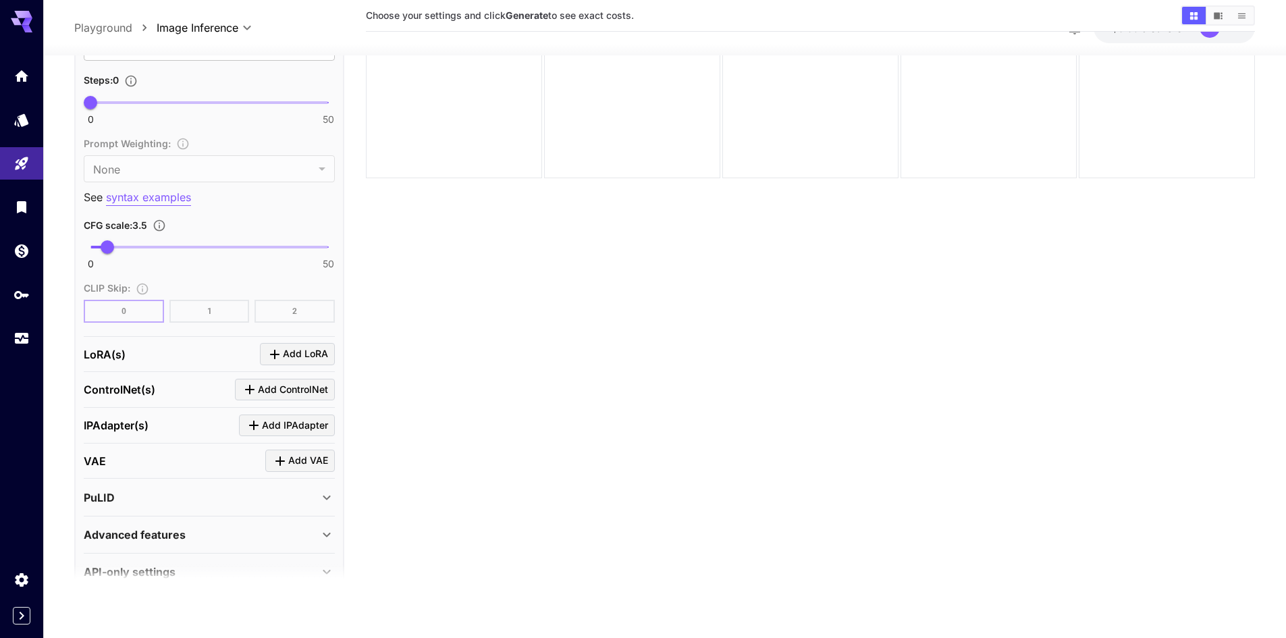
scroll to position [1259, 0]
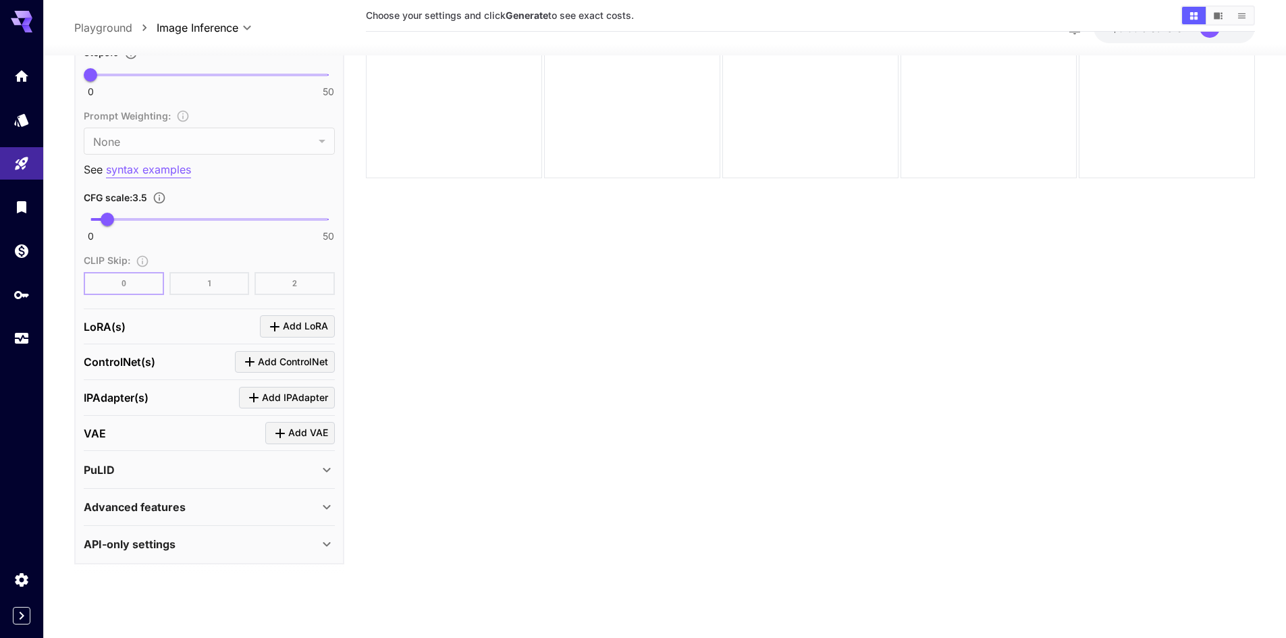
click at [146, 549] on p "API-only settings" at bounding box center [130, 544] width 92 height 16
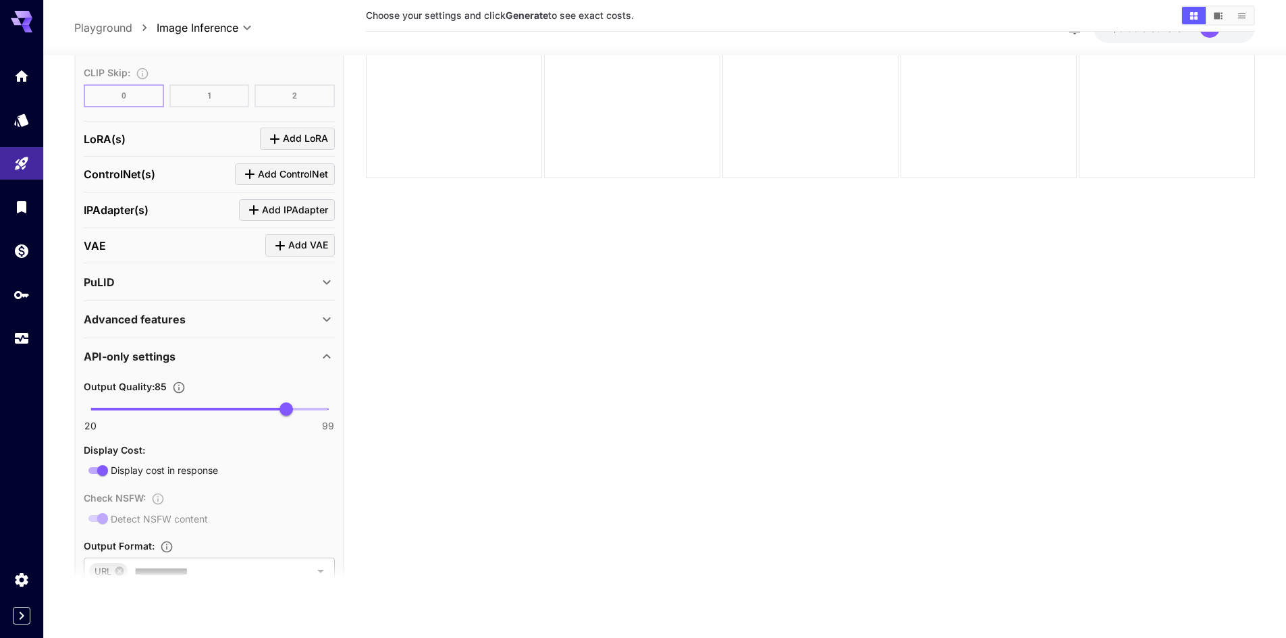
scroll to position [1462, 0]
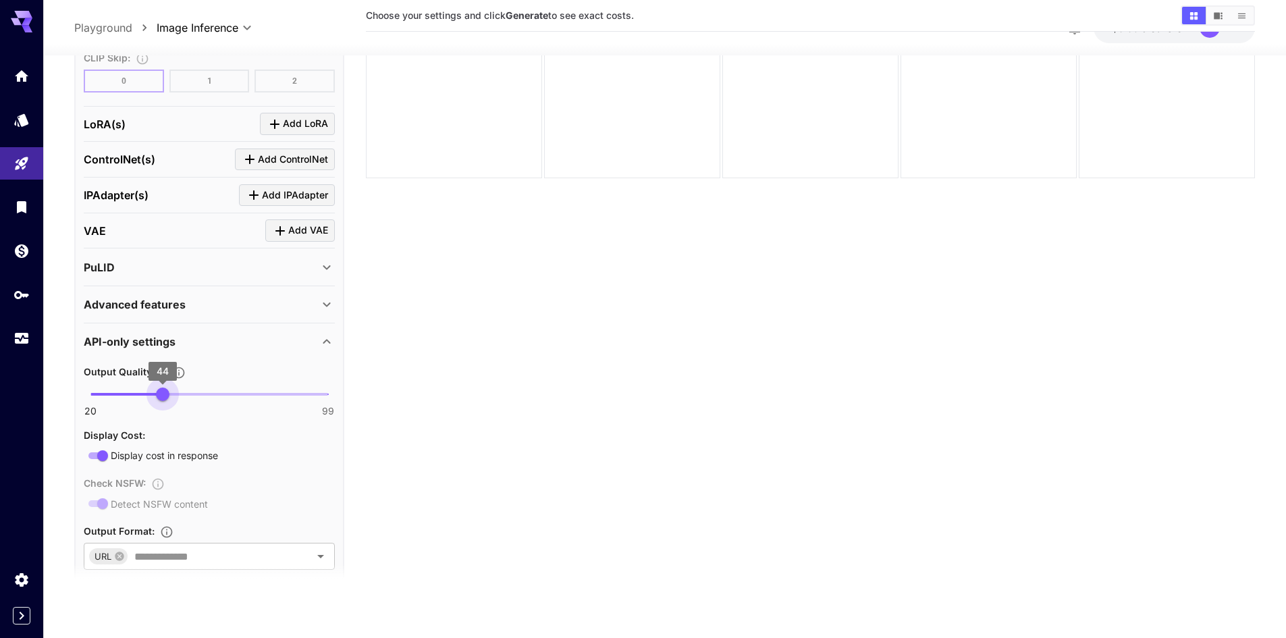
type input "**"
drag, startPoint x: 277, startPoint y: 387, endPoint x: 43, endPoint y: 393, distance: 233.6
click at [43, 393] on div "**********" at bounding box center [643, 265] width 1286 height 744
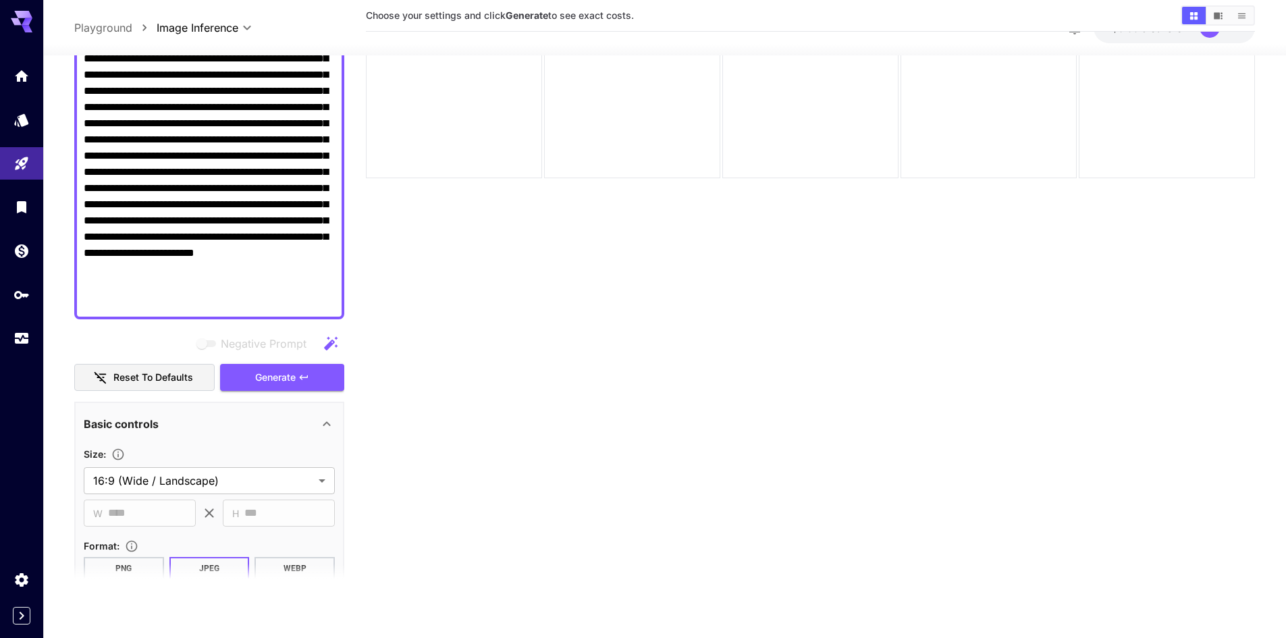
scroll to position [202, 0]
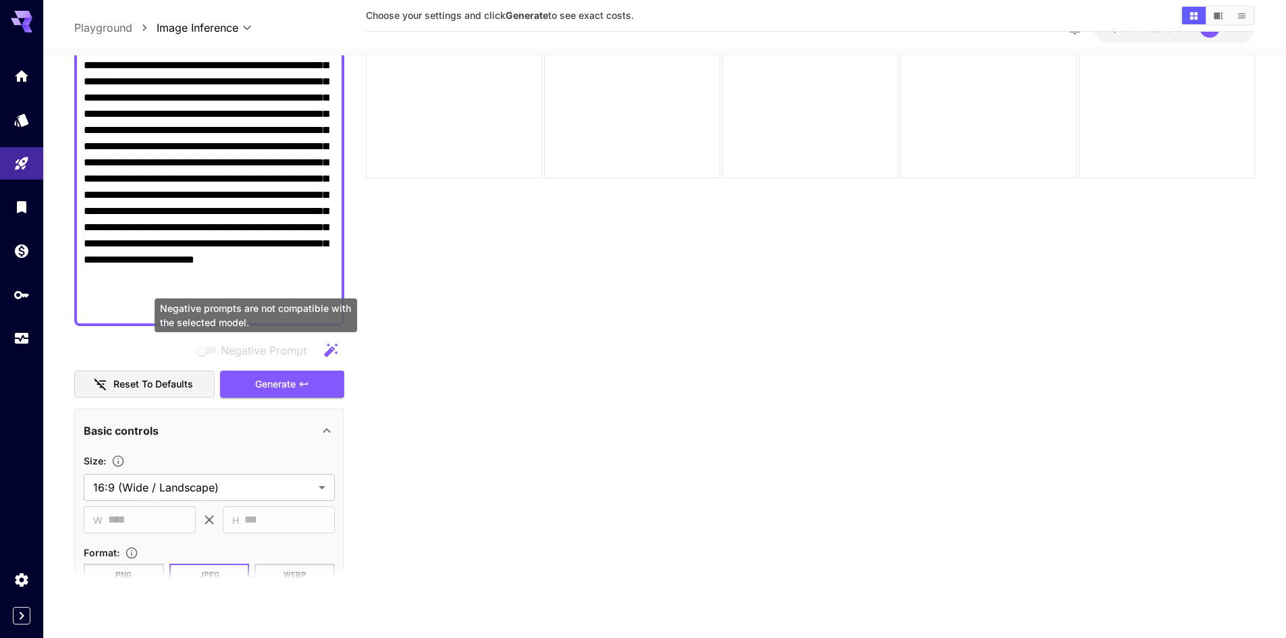
click at [289, 378] on span "Generate" at bounding box center [275, 383] width 40 height 17
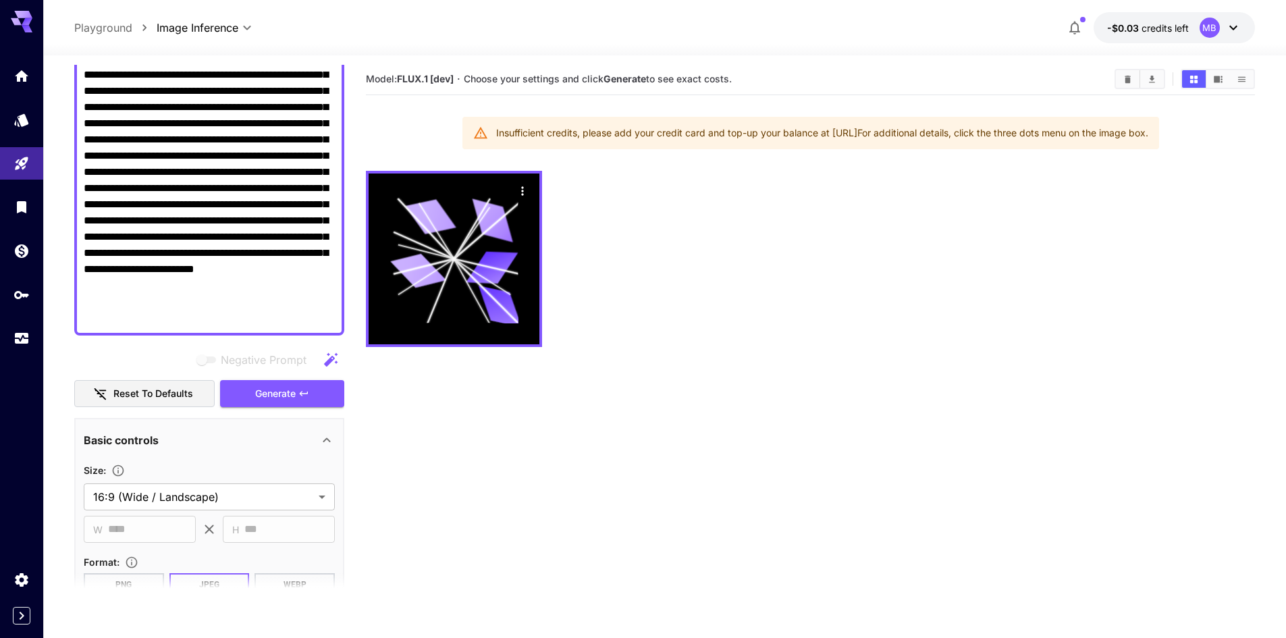
scroll to position [0, 0]
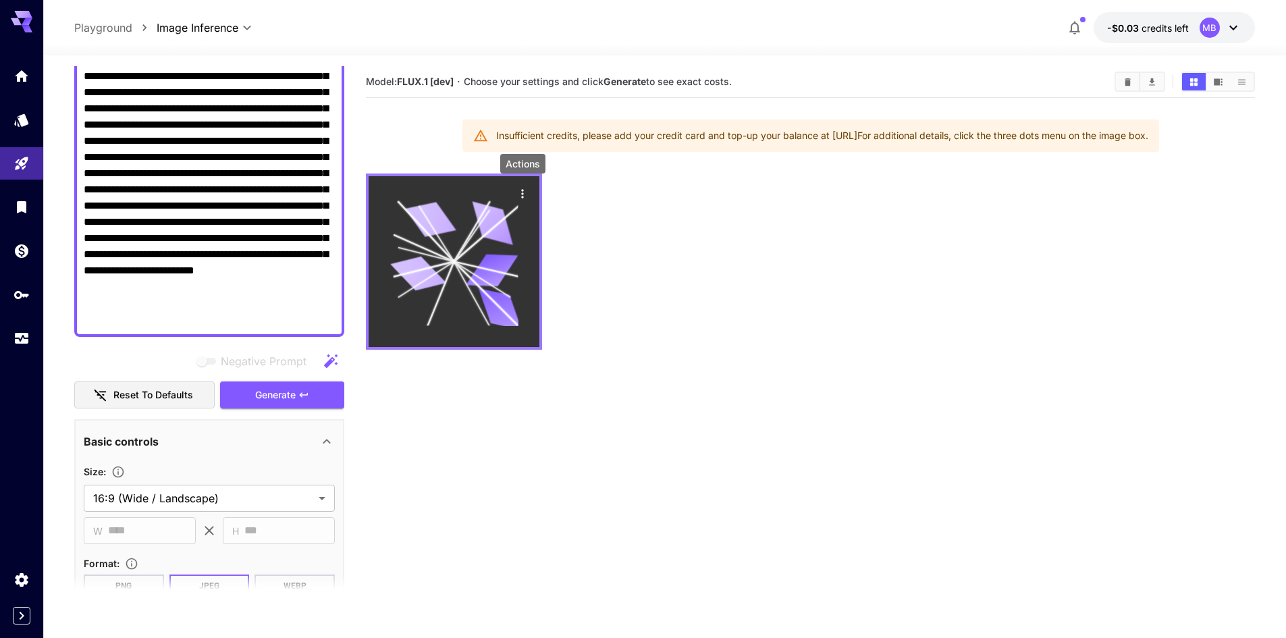
click at [521, 188] on icon "Actions" at bounding box center [522, 193] width 13 height 13
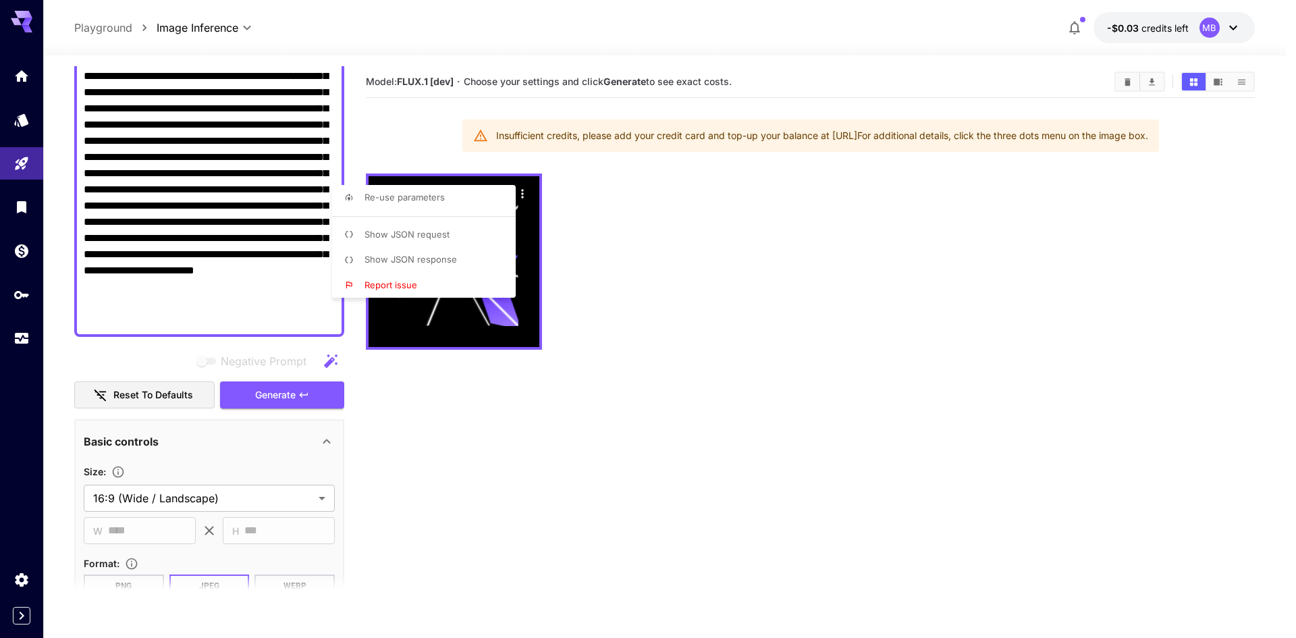
click at [599, 218] on div at bounding box center [648, 319] width 1296 height 638
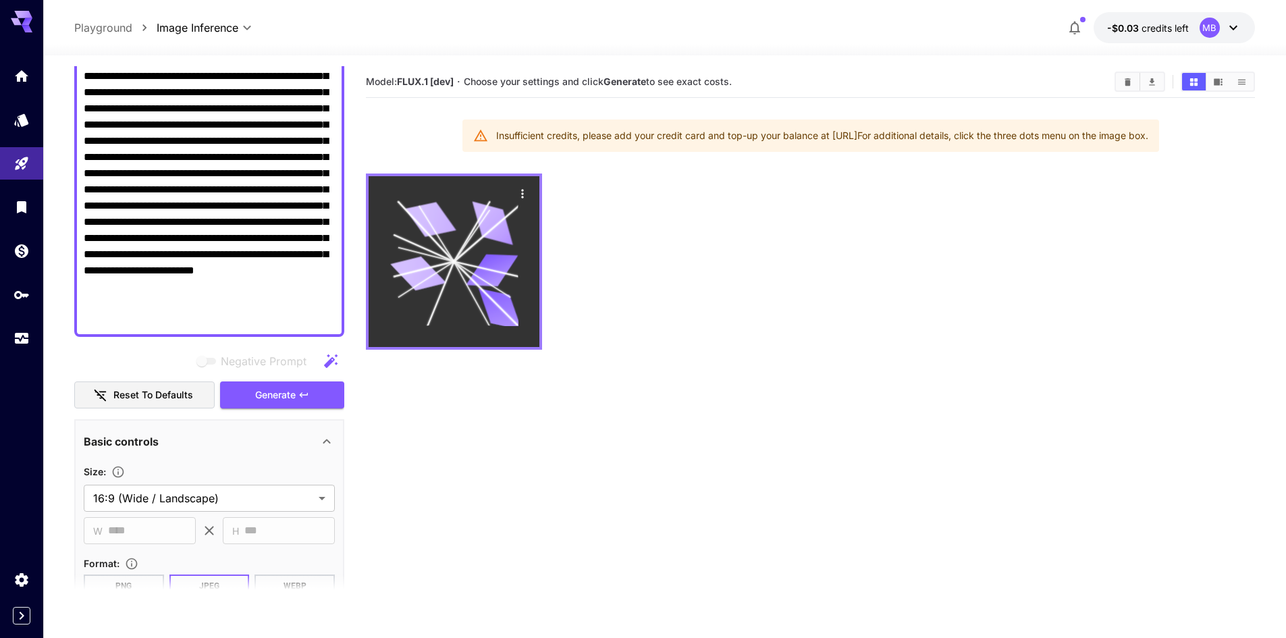
click at [524, 192] on icon "Actions" at bounding box center [522, 193] width 13 height 13
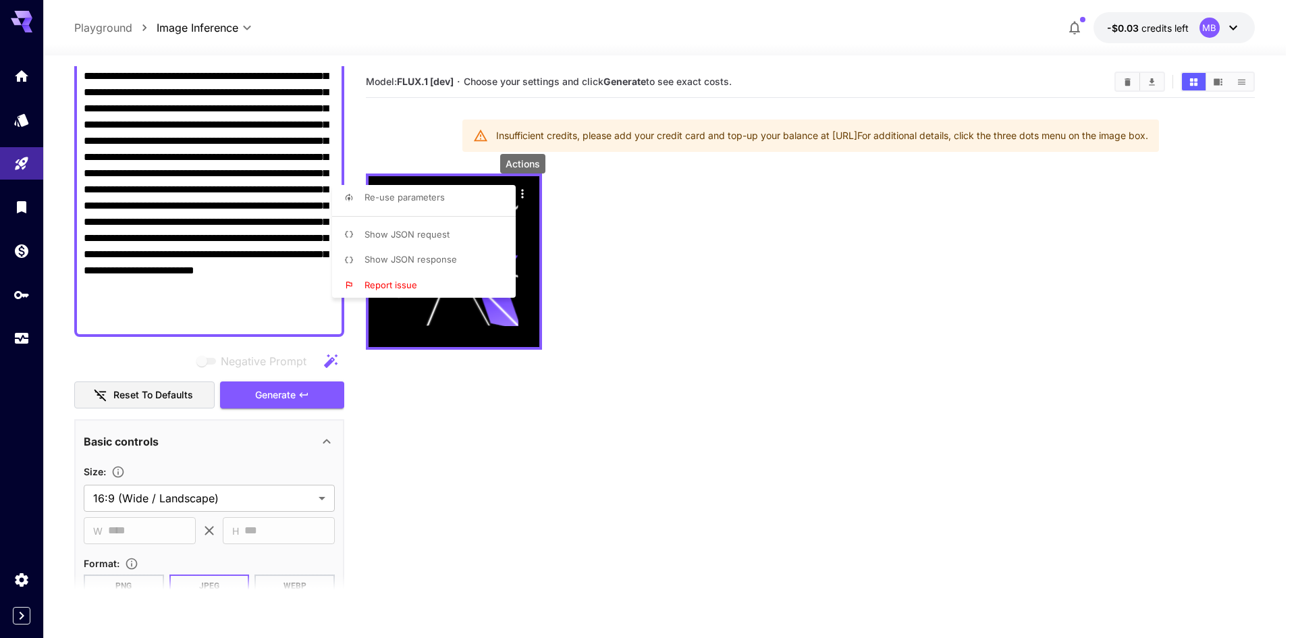
click at [666, 209] on div at bounding box center [648, 319] width 1296 height 638
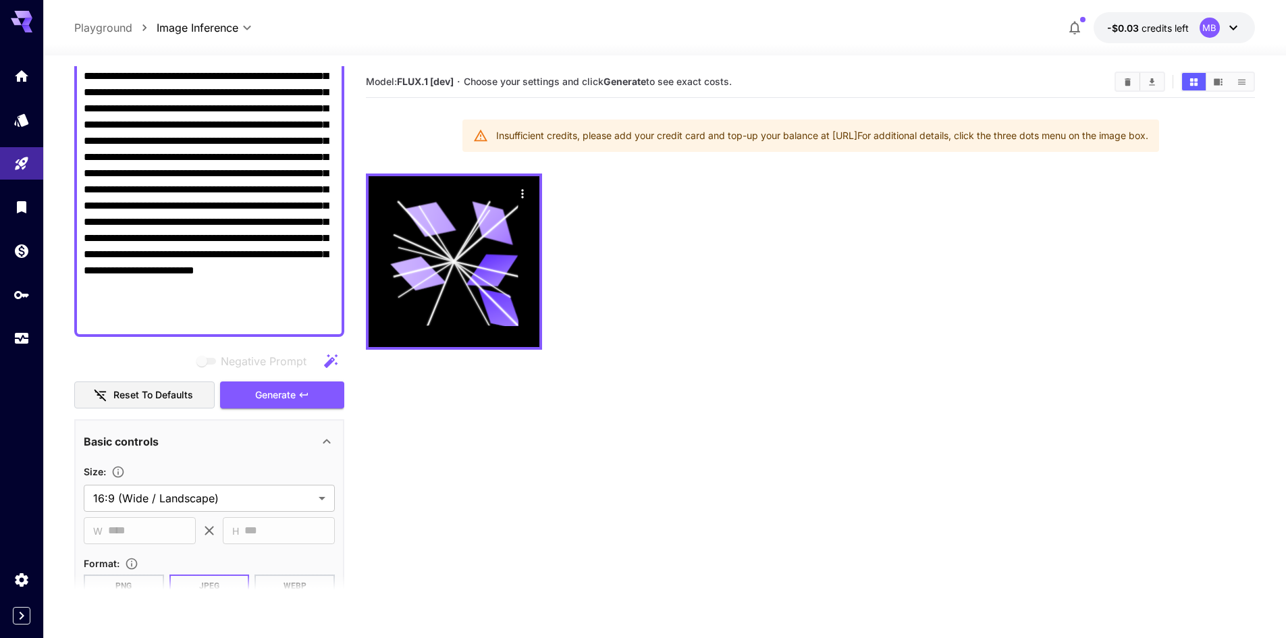
click at [784, 136] on div "Insufficient credits, please add your credit card and top-up your balance at [U…" at bounding box center [822, 136] width 652 height 24
drag, startPoint x: 784, startPoint y: 136, endPoint x: 896, endPoint y: 128, distance: 111.6
click at [896, 128] on div "Insufficient credits, please add your credit card and top-up your balance at [U…" at bounding box center [822, 136] width 652 height 24
drag, startPoint x: 854, startPoint y: 136, endPoint x: 1187, endPoint y: 187, distance: 336.6
click at [1199, 255] on div at bounding box center [810, 261] width 889 height 176
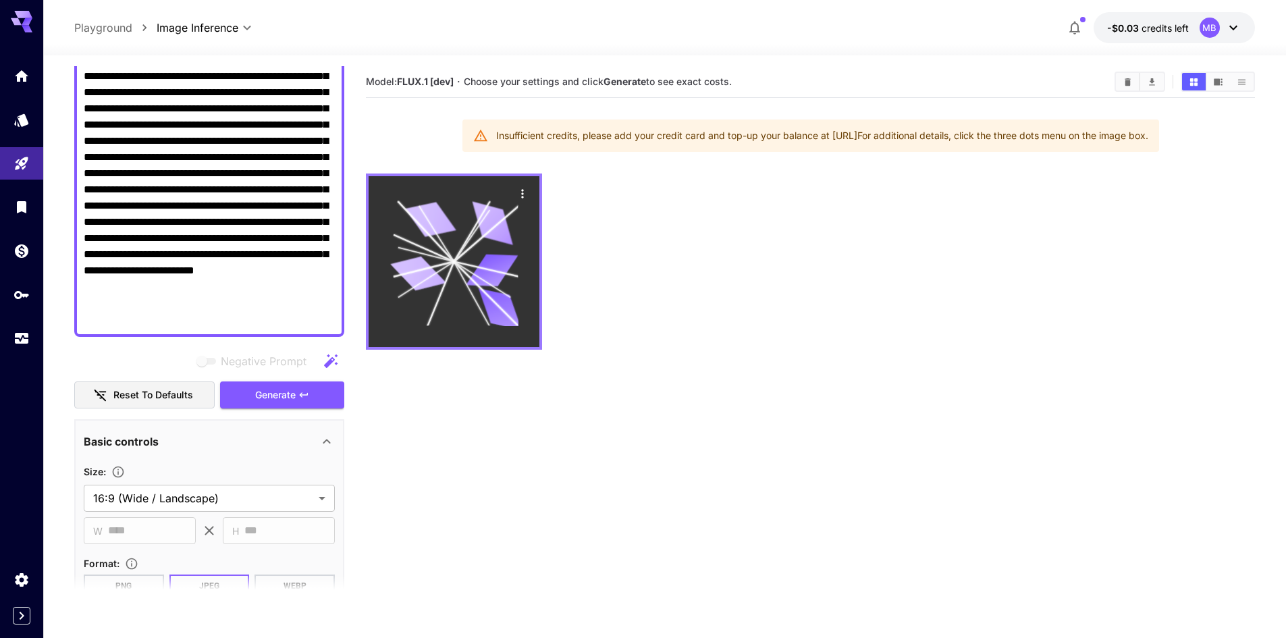
click at [520, 201] on button "Actions" at bounding box center [522, 193] width 20 height 20
click at [522, 197] on icon "Actions" at bounding box center [522, 193] width 2 height 9
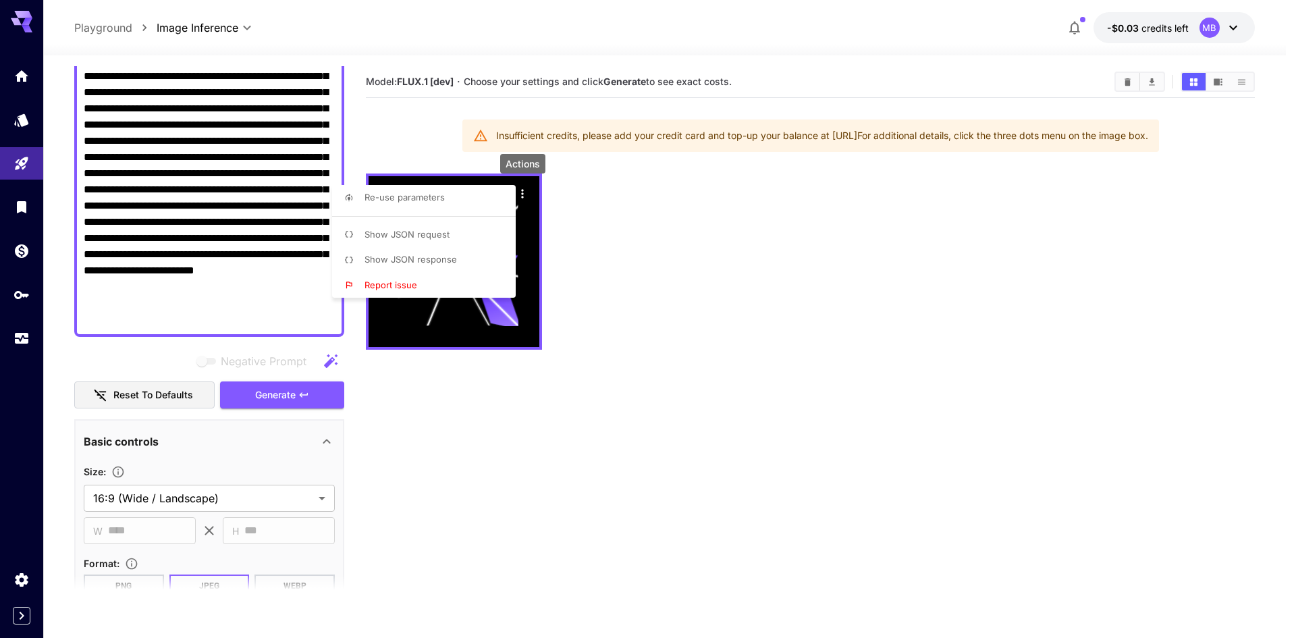
click at [822, 243] on div at bounding box center [648, 319] width 1296 height 638
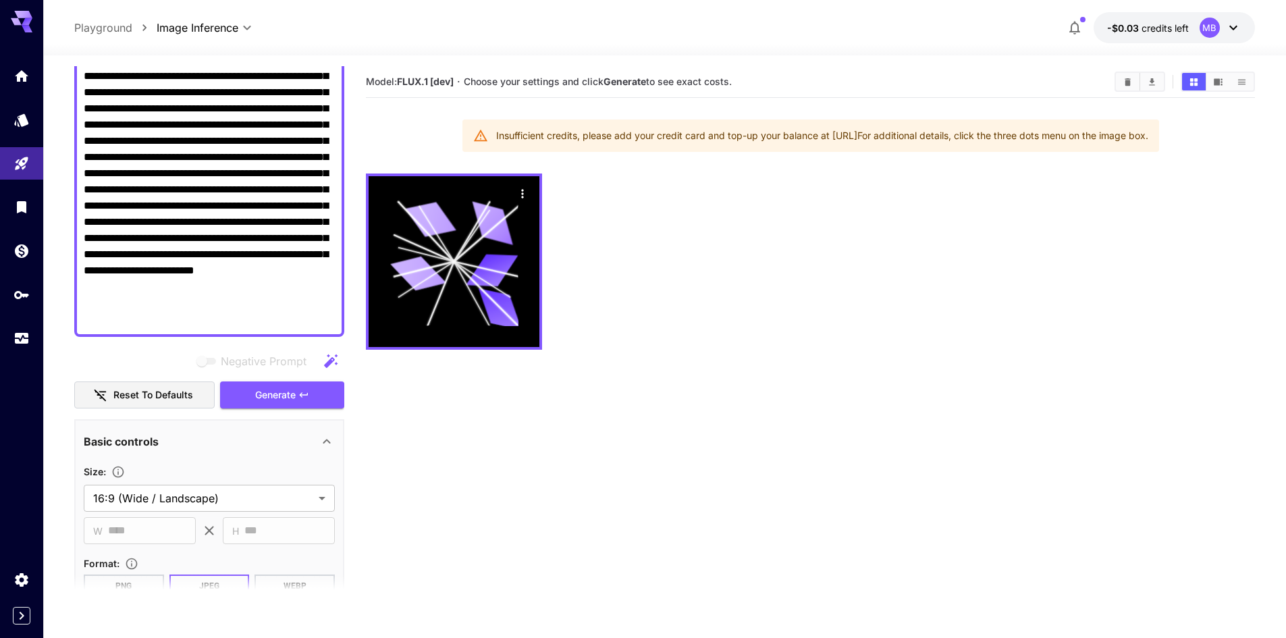
click at [791, 134] on div "Insufficient credits, please add your credit card and top-up your balance at [U…" at bounding box center [822, 136] width 652 height 24
drag, startPoint x: 791, startPoint y: 134, endPoint x: 884, endPoint y: 136, distance: 93.2
click at [884, 136] on div "Insufficient credits, please add your credit card and top-up your balance at [U…" at bounding box center [822, 136] width 652 height 24
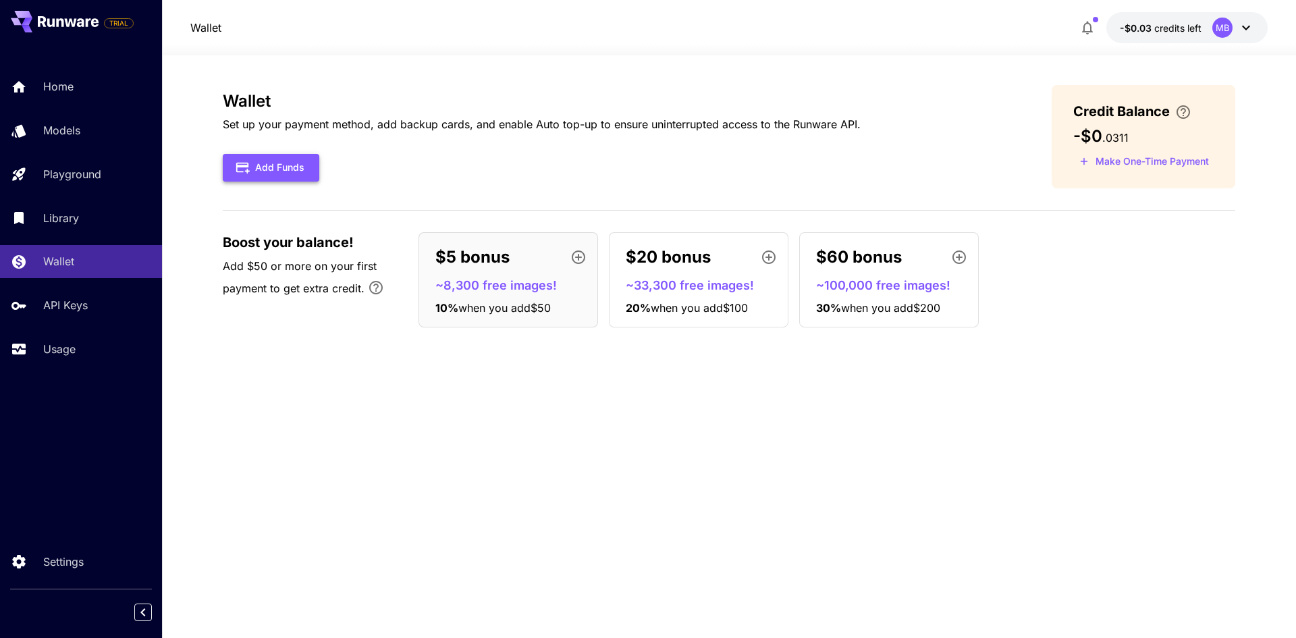
click at [312, 179] on button "Add Funds" at bounding box center [271, 168] width 97 height 28
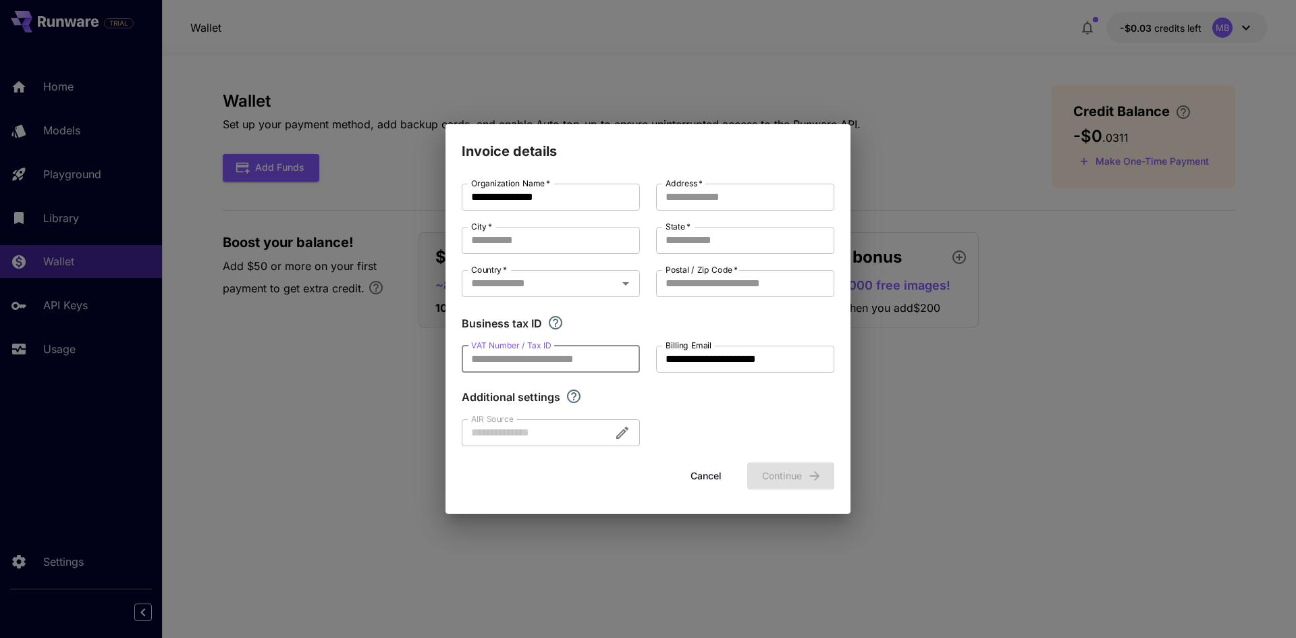
click at [543, 360] on input "VAT Number / Tax ID" at bounding box center [551, 359] width 178 height 27
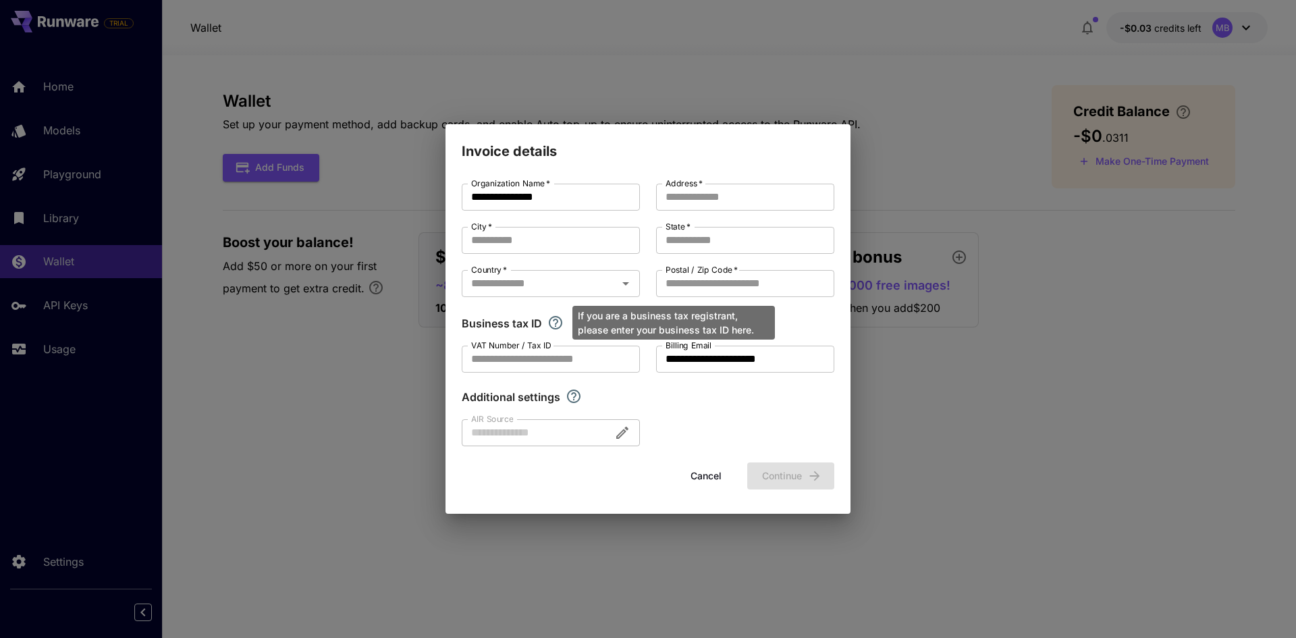
click at [551, 325] on icon "If you are a business tax registrant, please enter your business tax ID here." at bounding box center [555, 322] width 16 height 16
click at [569, 424] on div at bounding box center [551, 432] width 178 height 27
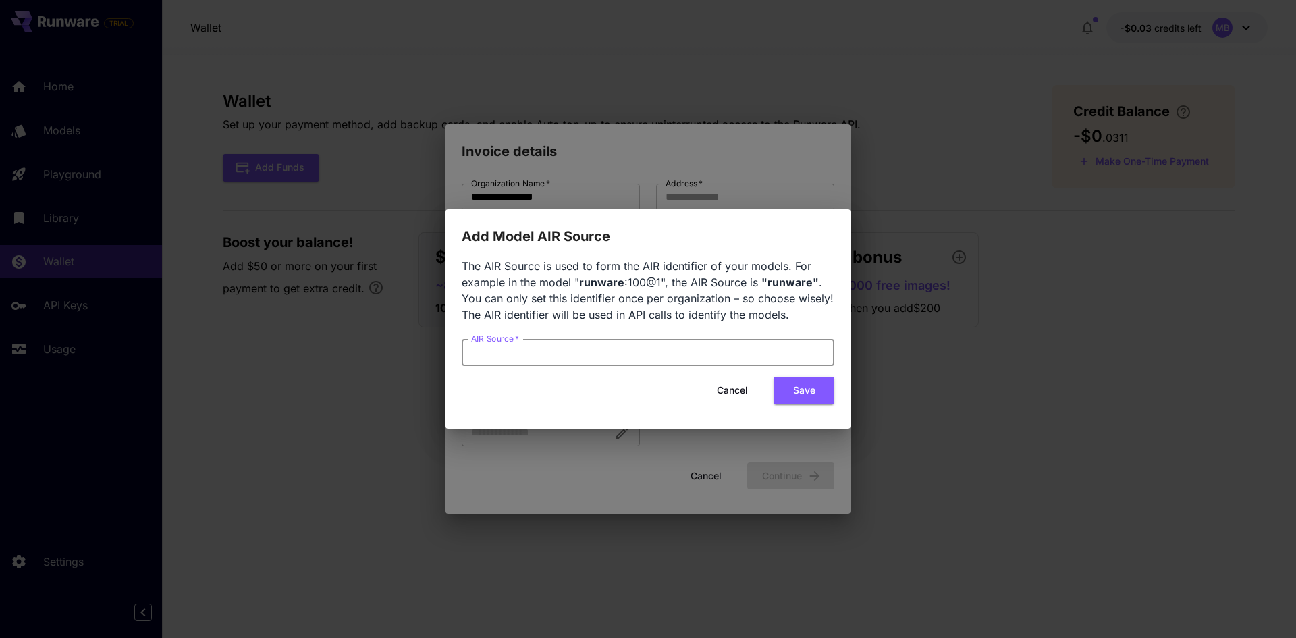
click at [657, 353] on input "AIR Source   *" at bounding box center [648, 352] width 373 height 27
click at [721, 380] on button "Cancel" at bounding box center [732, 391] width 61 height 28
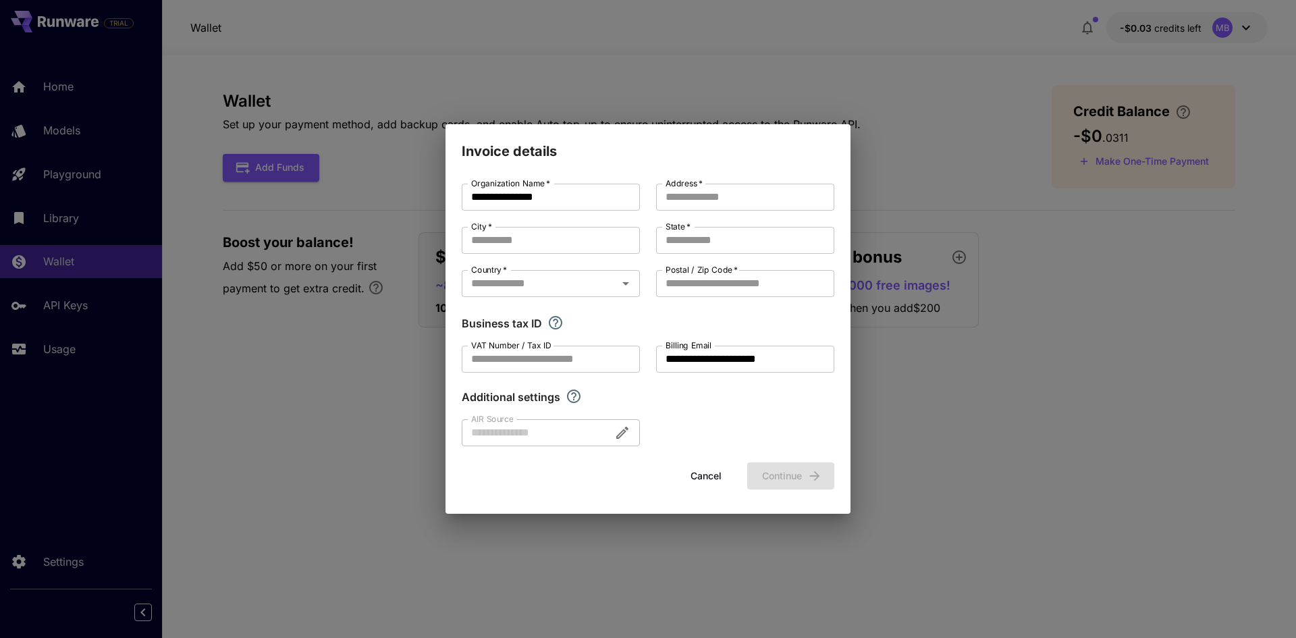
drag, startPoint x: 589, startPoint y: 407, endPoint x: 578, endPoint y: 402, distance: 12.7
click at [551, 365] on input "VAT Number / Tax ID" at bounding box center [551, 359] width 178 height 27
click at [543, 279] on input "Country   *" at bounding box center [540, 283] width 148 height 19
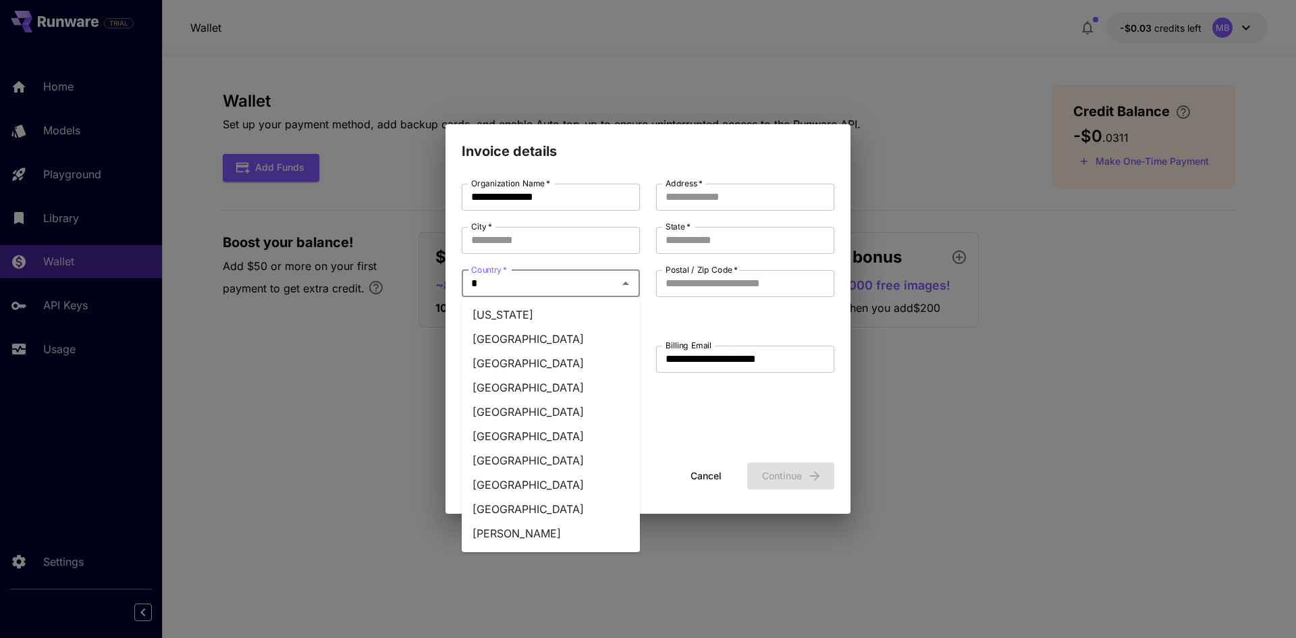
type input "**"
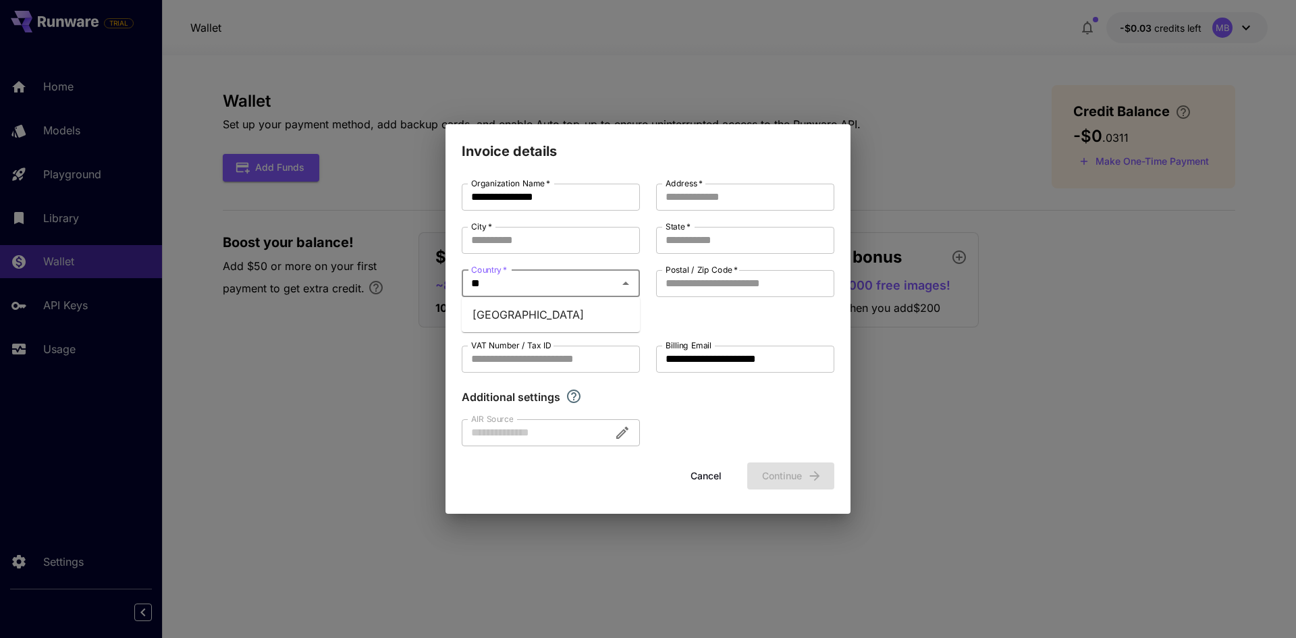
click at [491, 305] on li "Czech Republic" at bounding box center [551, 314] width 178 height 24
click at [721, 284] on input "Postal / Zip Code   *" at bounding box center [745, 283] width 178 height 27
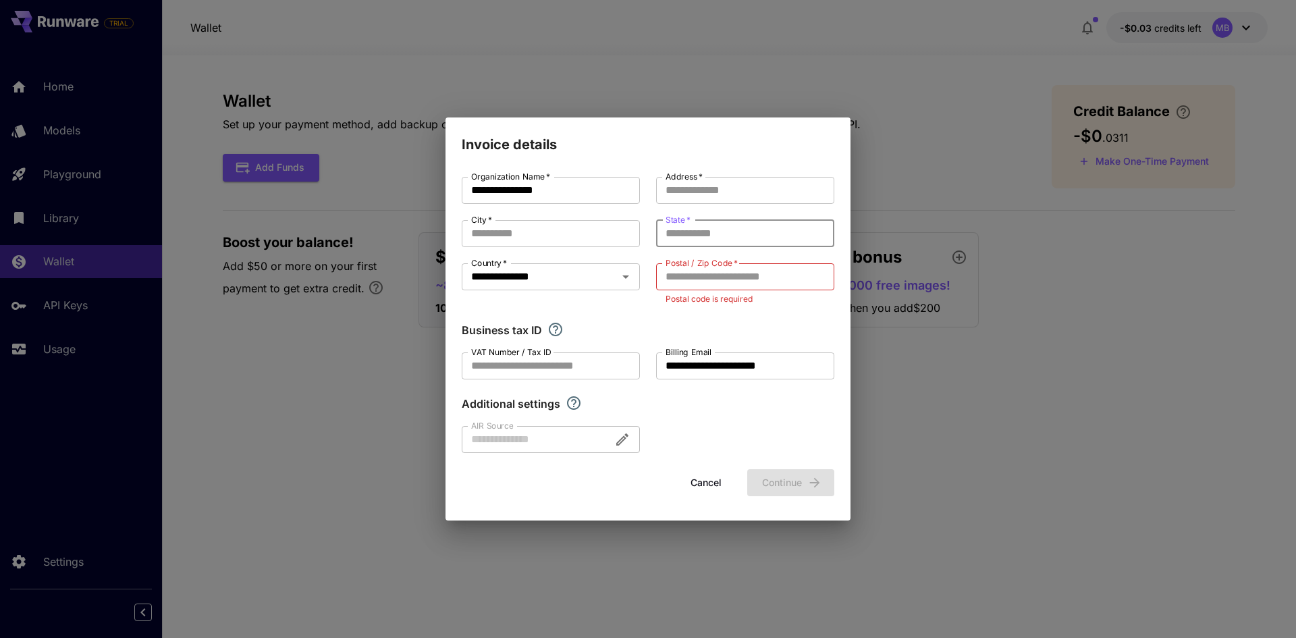
click at [675, 233] on input "State   *" at bounding box center [745, 233] width 178 height 27
click at [704, 240] on input "State   *" at bounding box center [745, 233] width 178 height 27
click at [578, 234] on input "City   *" at bounding box center [551, 233] width 178 height 27
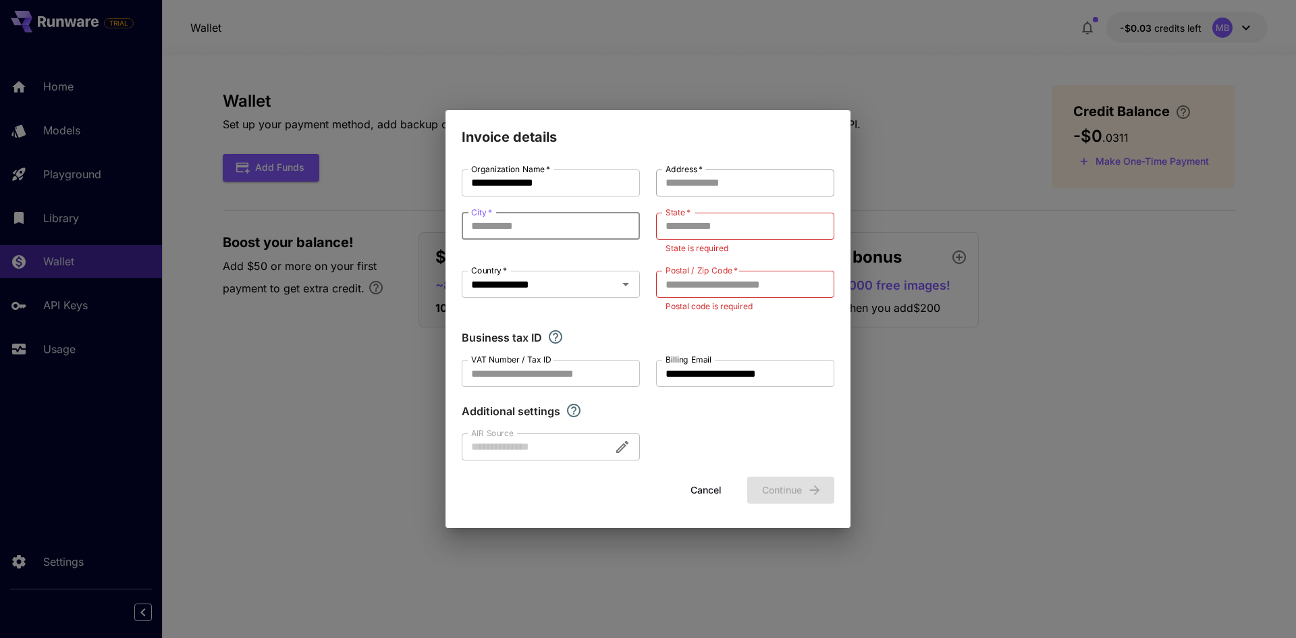
click at [730, 177] on input "Address   *" at bounding box center [745, 182] width 178 height 27
click at [703, 329] on div "**********" at bounding box center [648, 314] width 373 height 291
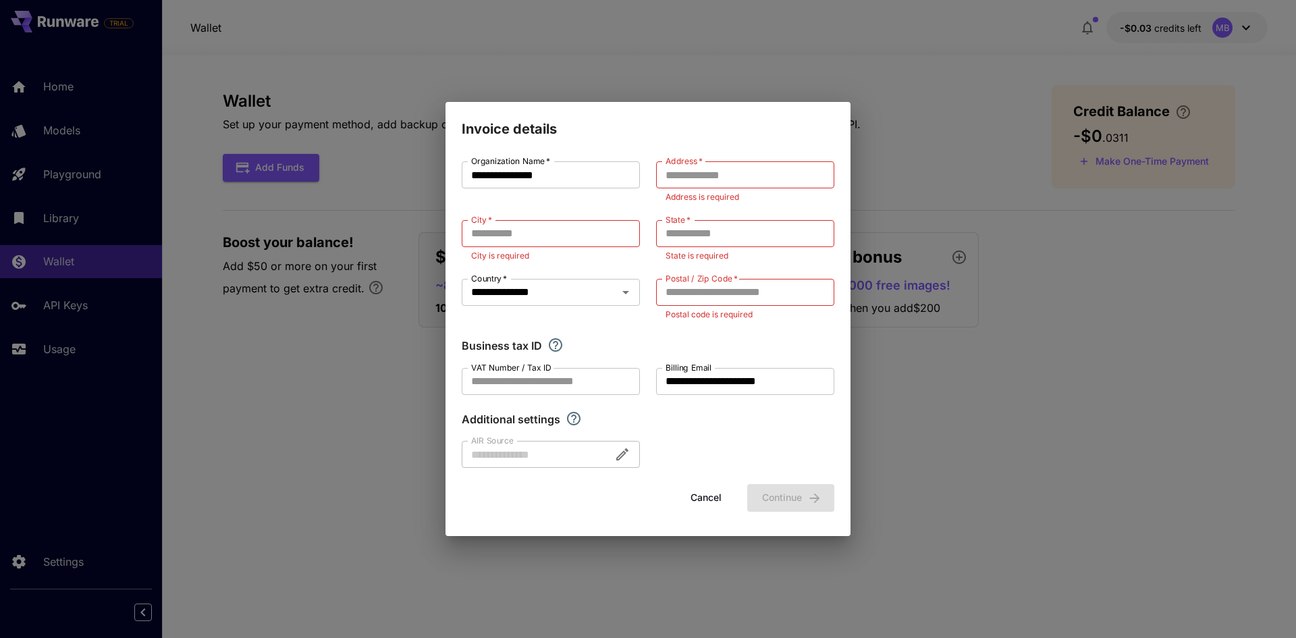
click at [473, 364] on label "VAT Number / Tax ID" at bounding box center [511, 367] width 80 height 11
click at [473, 368] on input "VAT Number / Tax ID" at bounding box center [551, 381] width 178 height 27
drag, startPoint x: 473, startPoint y: 364, endPoint x: 485, endPoint y: 366, distance: 12.4
click at [485, 366] on label "VAT Number / Tax ID" at bounding box center [511, 367] width 80 height 11
click at [485, 368] on input "VAT Number / Tax ID" at bounding box center [551, 381] width 178 height 27
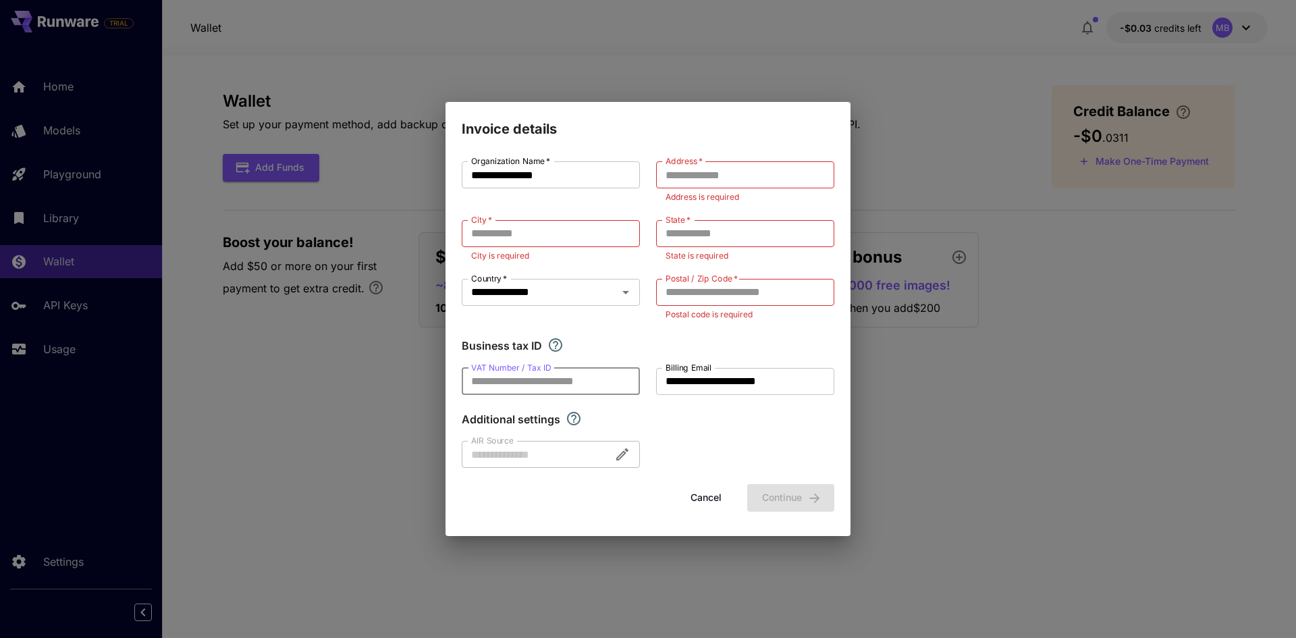
click at [696, 500] on button "Cancel" at bounding box center [706, 498] width 61 height 28
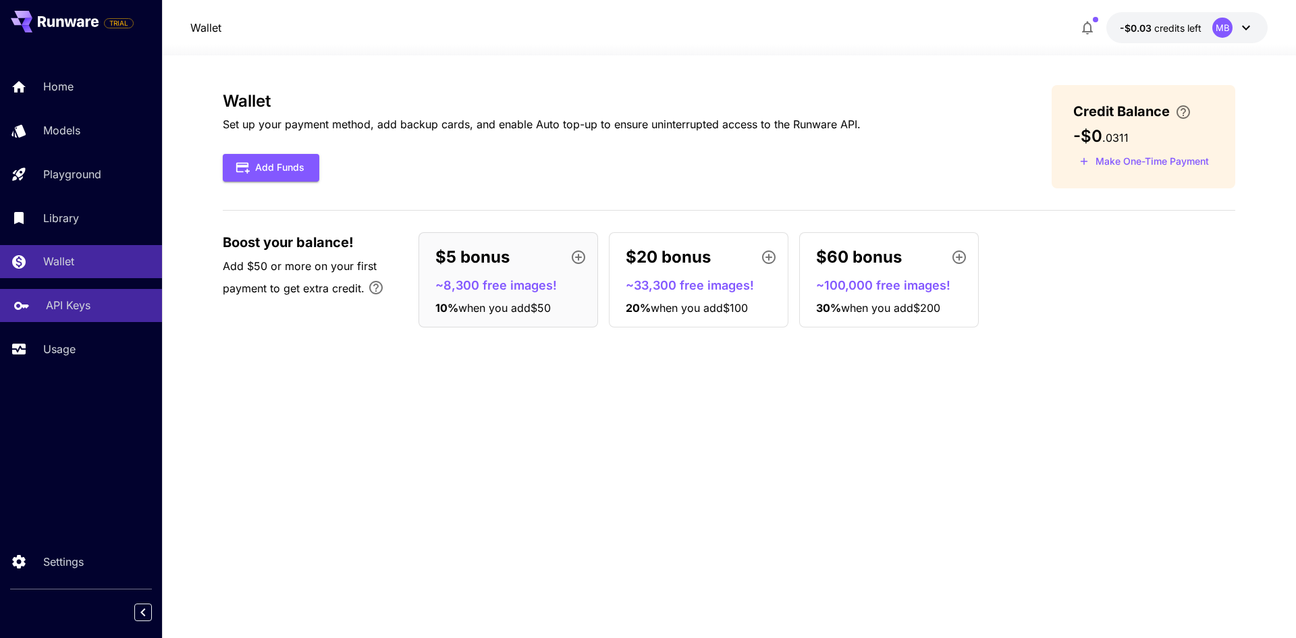
click at [84, 294] on link "API Keys" at bounding box center [81, 305] width 162 height 33
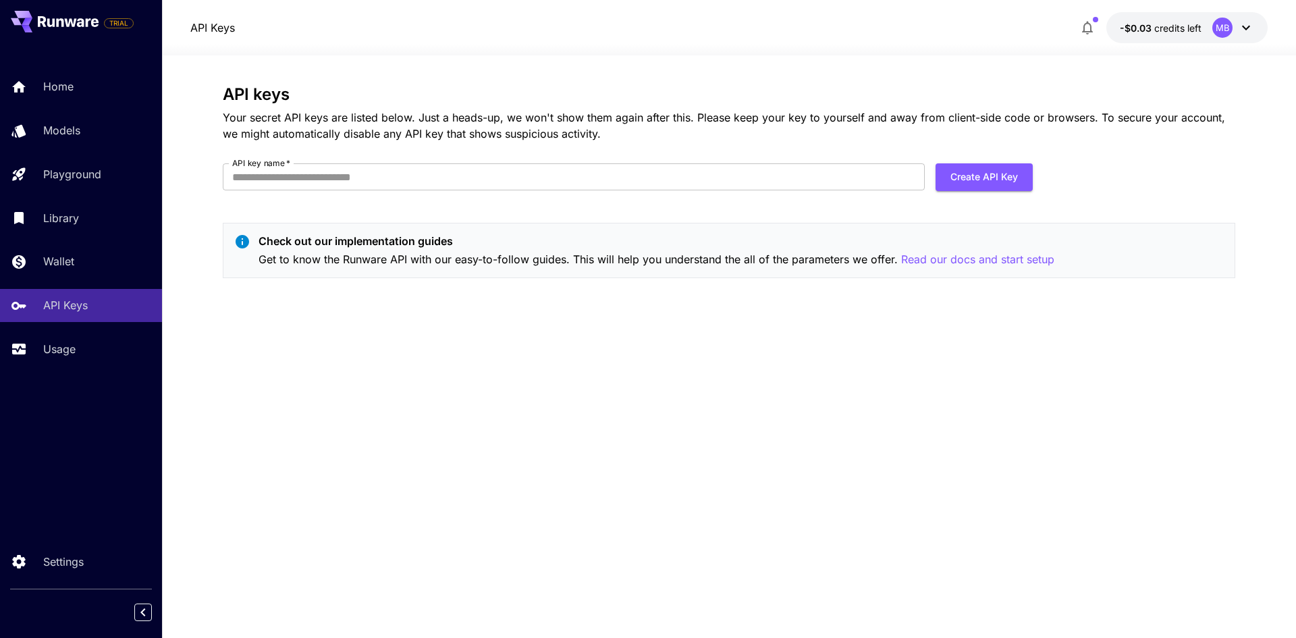
click at [98, 329] on div "Home Models Playground Library Wallet API Keys Usage" at bounding box center [81, 217] width 162 height 295
click at [97, 338] on link "Usage" at bounding box center [81, 349] width 162 height 33
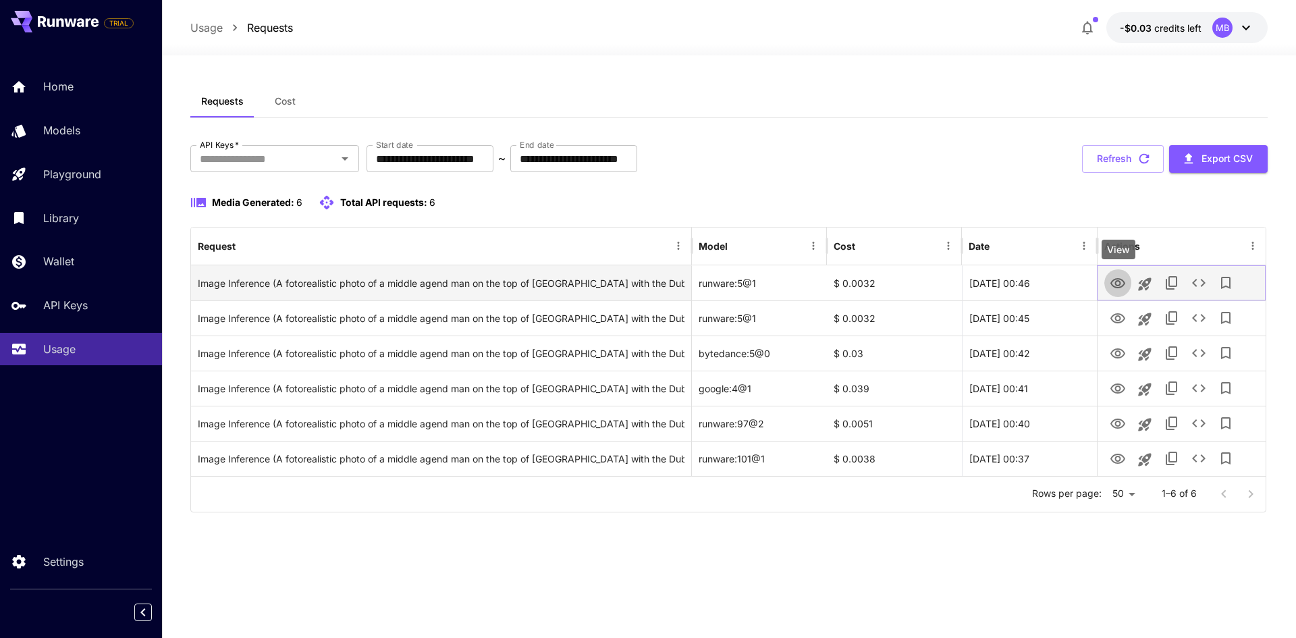
click at [1124, 284] on icon "View" at bounding box center [1117, 283] width 15 height 10
drag, startPoint x: 832, startPoint y: 281, endPoint x: 878, endPoint y: 289, distance: 46.5
click at [878, 289] on div "$ 0.0032" at bounding box center [894, 282] width 135 height 35
click at [1110, 281] on icon "View" at bounding box center [1118, 283] width 16 height 16
click at [1203, 282] on icon "See details" at bounding box center [1198, 283] width 13 height 8
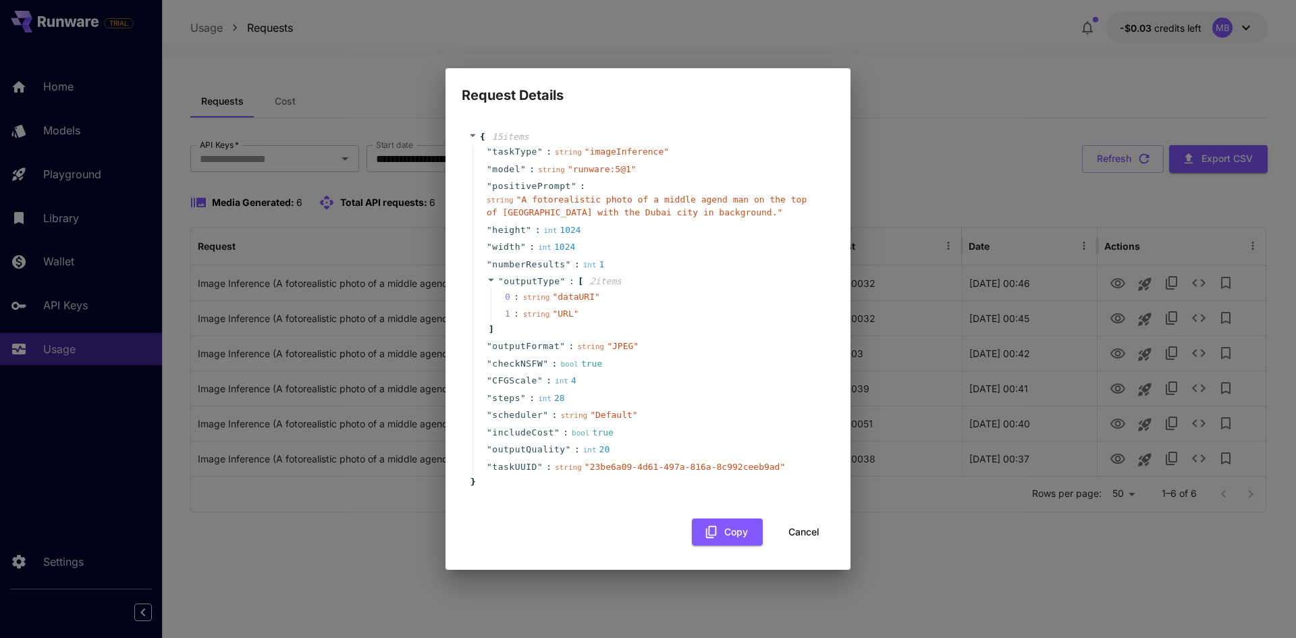
click at [798, 543] on button "Cancel" at bounding box center [803, 532] width 61 height 28
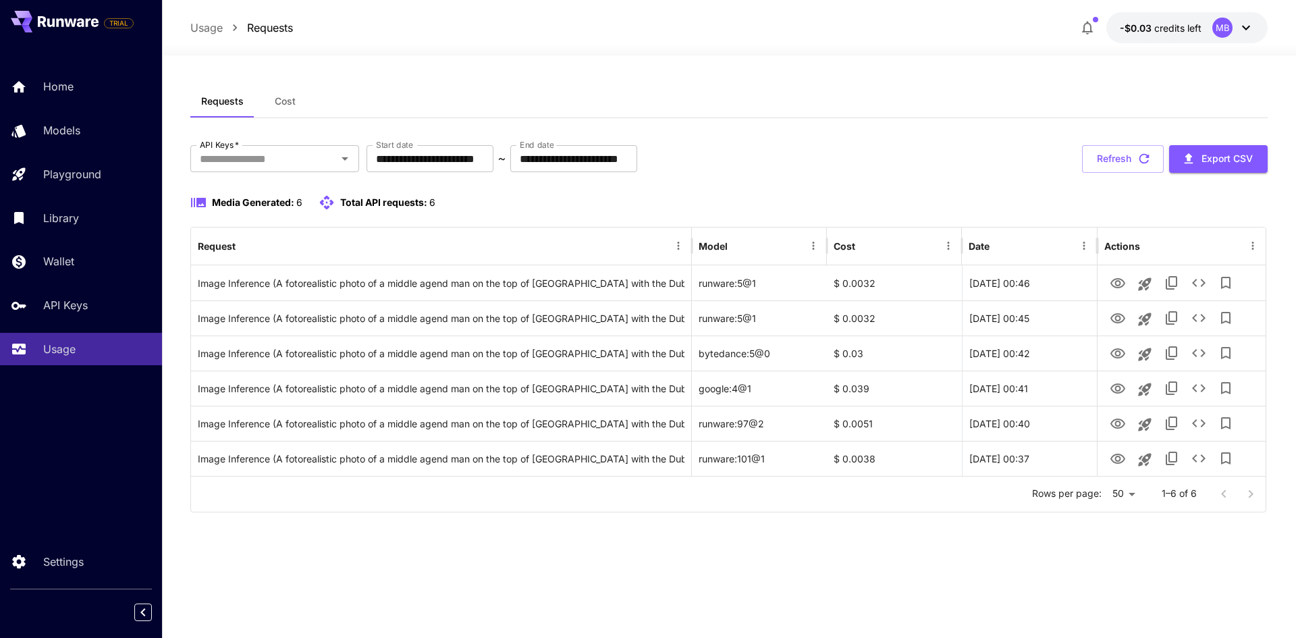
click at [1122, 493] on body "**********" at bounding box center [648, 319] width 1296 height 638
click at [992, 505] on div at bounding box center [648, 319] width 1296 height 638
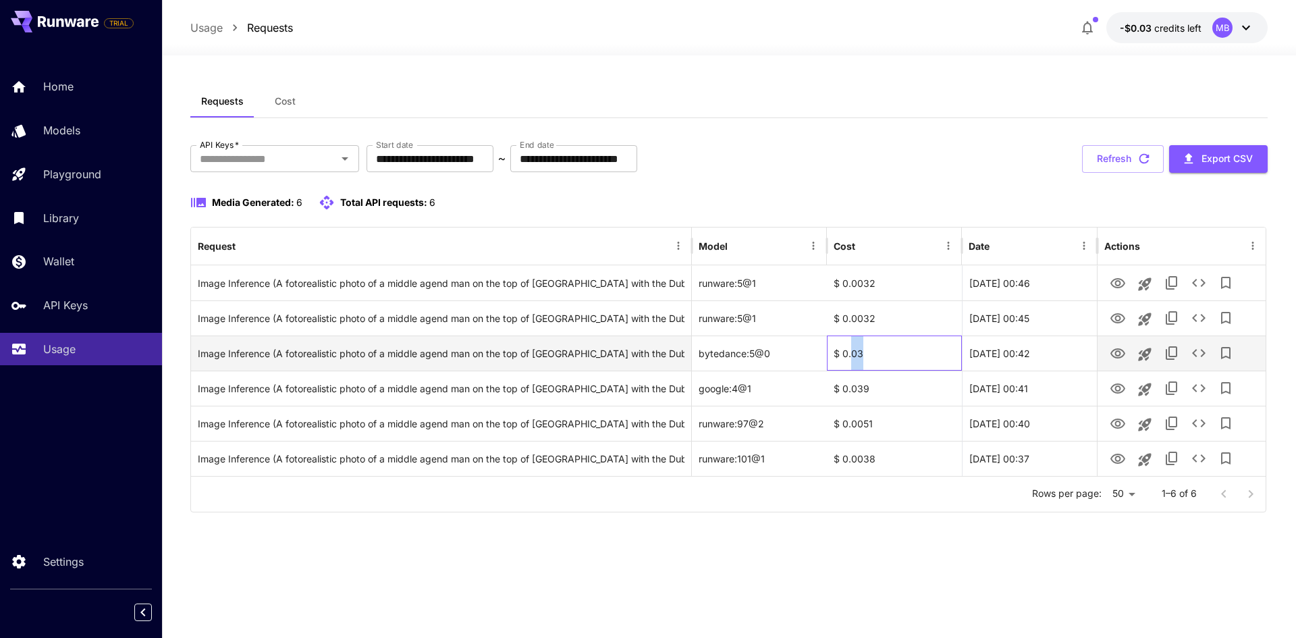
drag, startPoint x: 872, startPoint y: 356, endPoint x: 852, endPoint y: 355, distance: 19.6
click at [852, 355] on div "$ 0.03" at bounding box center [894, 352] width 135 height 35
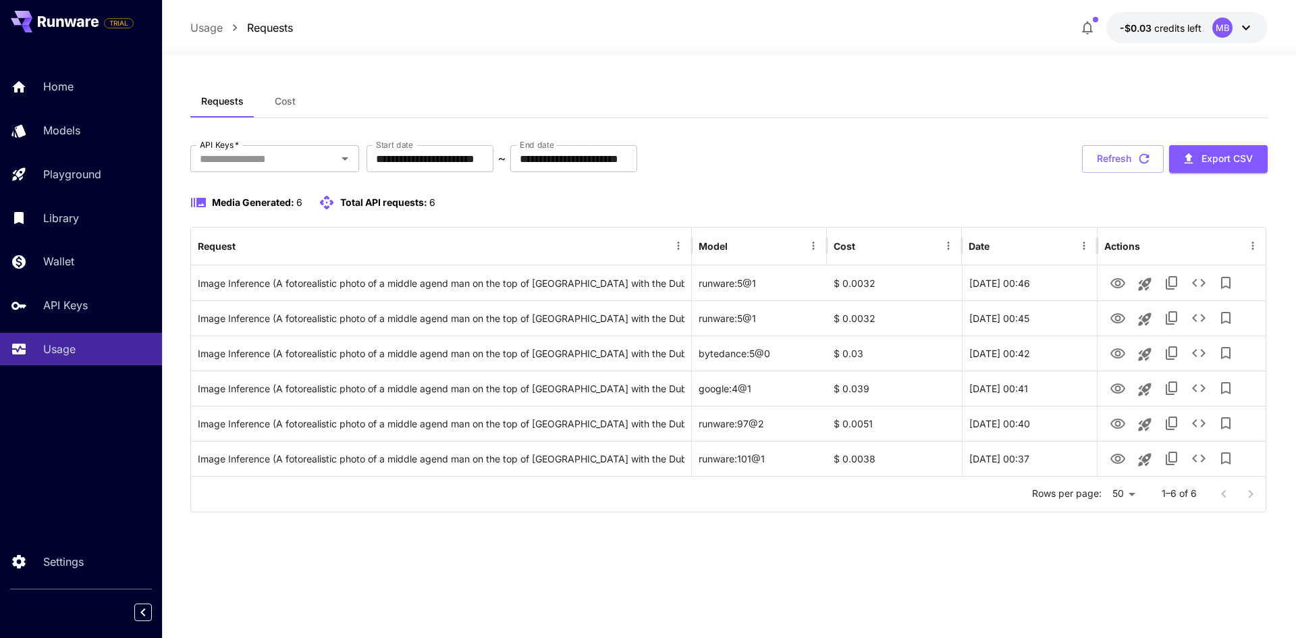
click at [915, 524] on div "**********" at bounding box center [728, 346] width 1077 height 523
drag, startPoint x: 883, startPoint y: 391, endPoint x: 836, endPoint y: 389, distance: 47.3
click at [836, 389] on div "$ 0.039" at bounding box center [894, 388] width 135 height 35
click at [993, 549] on div "**********" at bounding box center [728, 346] width 1077 height 523
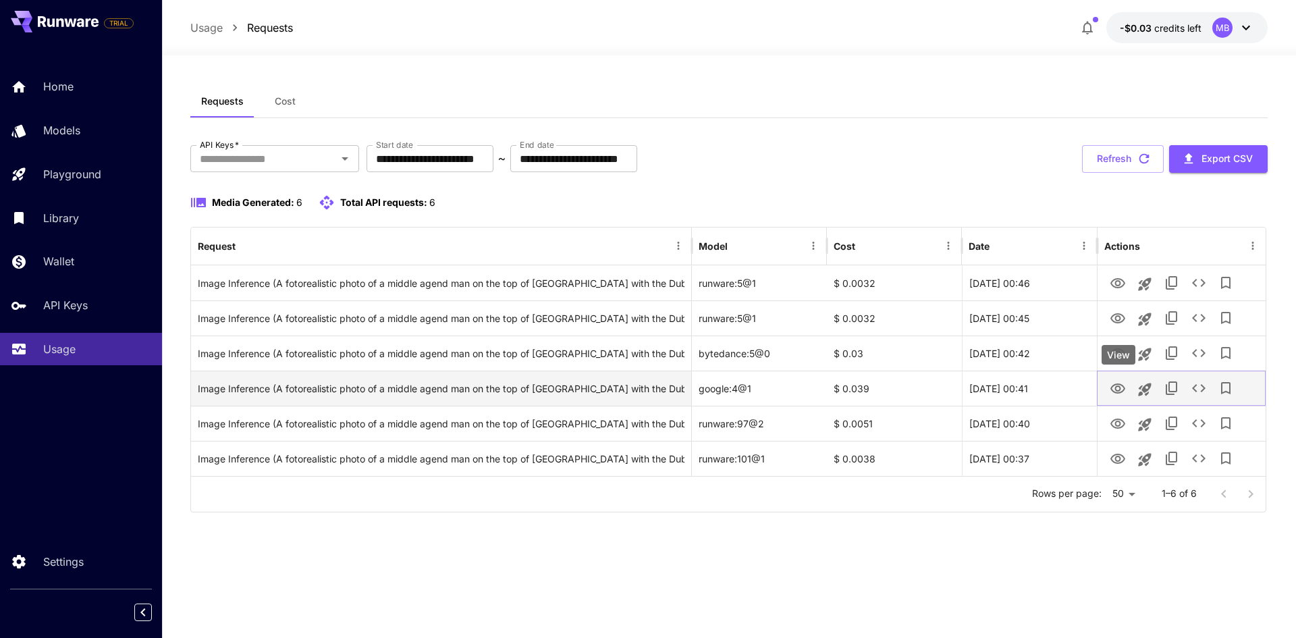
click at [1124, 388] on icon "View" at bounding box center [1118, 389] width 16 height 16
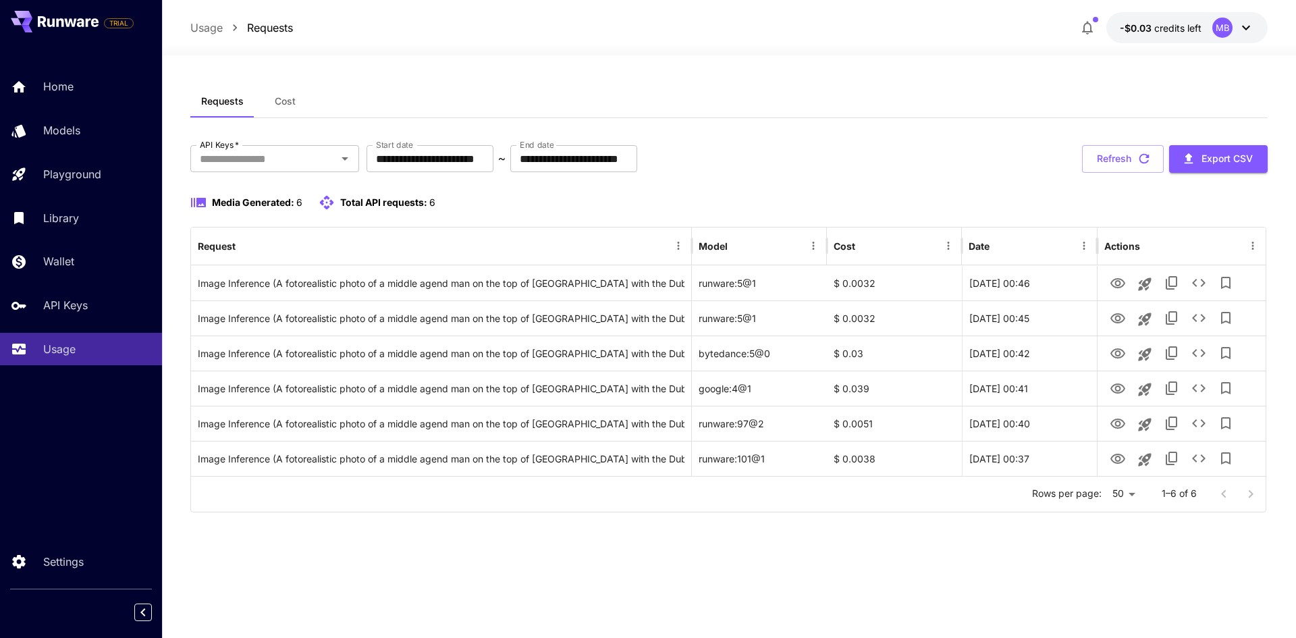
click at [82, 28] on button at bounding box center [55, 22] width 88 height 22
click at [123, 18] on span "TRIAL" at bounding box center [119, 23] width 28 height 10
